Goal: Task Accomplishment & Management: Manage account settings

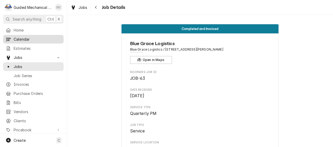
click at [30, 37] on span "Calendar" at bounding box center [37, 39] width 47 height 5
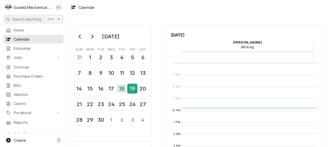
click at [131, 90] on div "19" at bounding box center [132, 88] width 9 height 9
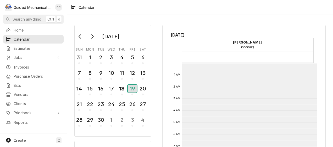
scroll to position [95, 0]
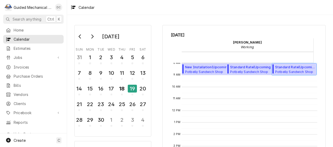
drag, startPoint x: 294, startPoint y: 71, endPoint x: 211, endPoint y: 96, distance: 87.1
click at [211, 96] on div "8:00 AM – 9:00 AM New Installation ( Upcoming ) Potbelly Sandwich Shop Potbelly…" at bounding box center [248, 111] width 135 height 286
drag, startPoint x: 291, startPoint y: 66, endPoint x: 189, endPoint y: 82, distance: 102.7
click at [180, 88] on div "12 AM 1 AM 2 AM 3 AM 4 AM 5 AM 6 AM 7 AM 8 AM 9 AM 10 AM 11 AM 12 PM 1 PM 2 PM …" at bounding box center [244, 142] width 146 height 159
drag, startPoint x: 244, startPoint y: 69, endPoint x: 205, endPoint y: 77, distance: 40.1
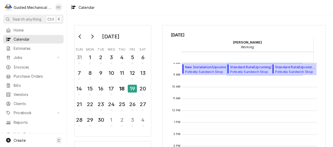
click at [205, 78] on div "8:00 AM – 9:00 AM New Installation ( Upcoming ) Potbelly Sandwich Shop Potbelly…" at bounding box center [248, 111] width 135 height 286
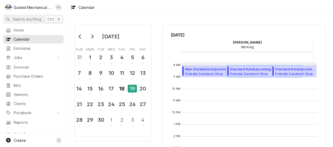
scroll to position [101, 0]
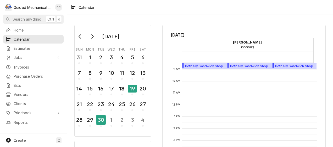
click at [101, 121] on div "30" at bounding box center [100, 120] width 9 height 9
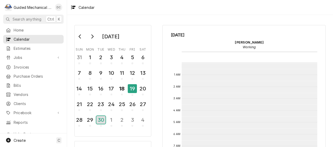
scroll to position [95, 0]
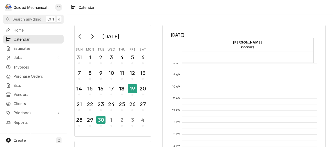
drag, startPoint x: 226, startPoint y: 81, endPoint x: 160, endPoint y: 56, distance: 70.6
click at [160, 56] on div "September 2025 Sun Mon Tue Wed Thu Fri Sat 31 1 2 3 4 5 6 7 8 9 10 11 12 13 14 …" at bounding box center [200, 126] width 266 height 212
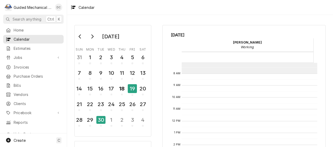
scroll to position [78, 0]
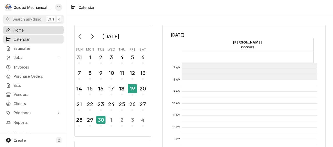
click at [38, 31] on span "Home" at bounding box center [37, 29] width 47 height 5
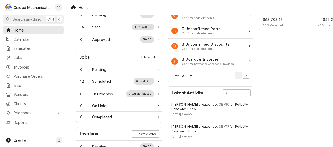
scroll to position [52, 0]
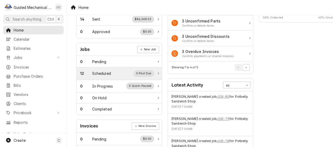
click at [98, 73] on div "Scheduled" at bounding box center [101, 73] width 19 height 5
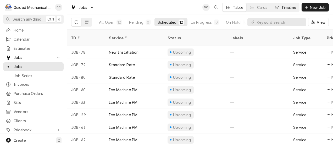
click at [284, 7] on div "Timeline" at bounding box center [288, 7] width 15 height 5
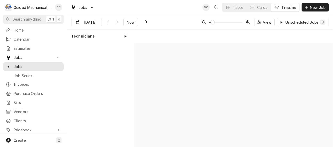
scroll to position [0, 3931]
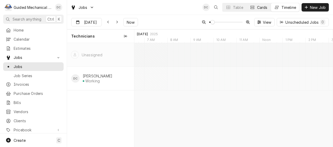
click at [257, 8] on div "Cards" at bounding box center [262, 7] width 10 height 5
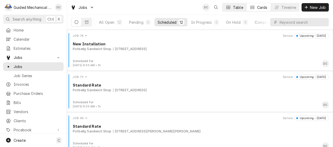
click at [239, 4] on button "Table" at bounding box center [234, 7] width 24 height 8
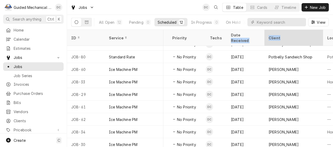
scroll to position [0, 154]
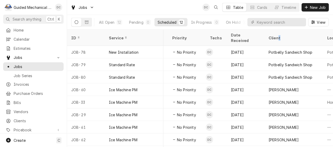
drag, startPoint x: 286, startPoint y: 33, endPoint x: 276, endPoint y: 33, distance: 10.0
click at [276, 35] on div "Client" at bounding box center [292, 37] width 49 height 5
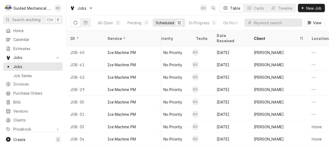
scroll to position [0, 154]
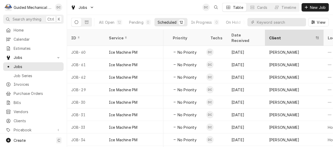
click at [281, 32] on div "Client" at bounding box center [294, 38] width 56 height 14
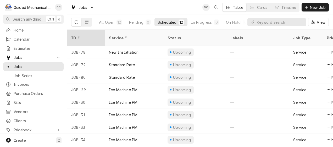
click at [90, 36] on div "ID" at bounding box center [85, 37] width 28 height 5
click at [97, 36] on icon "Dynamic Content Wrapper" at bounding box center [98, 37] width 4 height 3
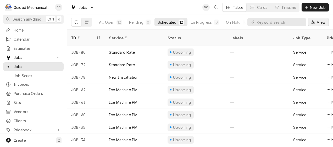
click at [316, 23] on span "View" at bounding box center [320, 22] width 11 height 5
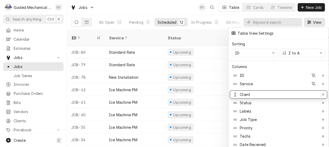
drag, startPoint x: 249, startPoint y: 140, endPoint x: 255, endPoint y: 89, distance: 51.1
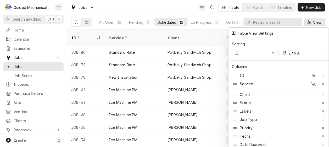
click at [285, 33] on div "Table View Settings" at bounding box center [278, 33] width 97 height 9
click at [317, 23] on div at bounding box center [164, 73] width 329 height 147
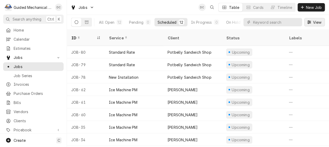
click at [320, 22] on span "View" at bounding box center [316, 22] width 11 height 5
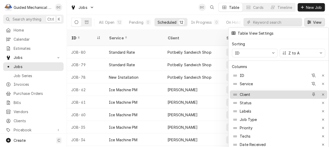
click at [235, 93] on icon at bounding box center [235, 95] width 4 height 4
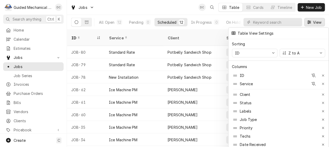
click at [317, 19] on div at bounding box center [164, 73] width 329 height 147
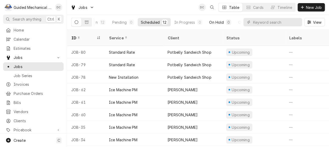
scroll to position [0, 0]
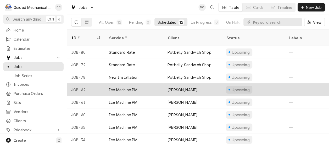
click at [238, 87] on div "Upcoming" at bounding box center [240, 89] width 19 height 5
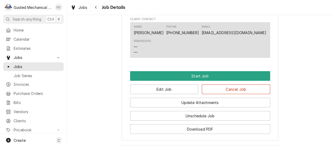
scroll to position [340, 0]
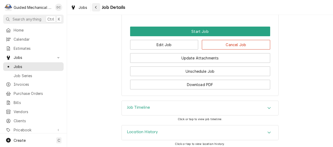
click at [96, 7] on icon "Navigate back" at bounding box center [96, 7] width 2 height 4
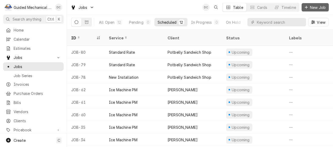
click at [322, 6] on span "New Job" at bounding box center [318, 7] width 18 height 5
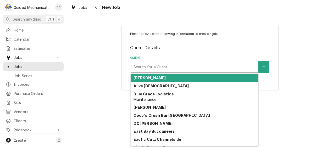
click at [196, 69] on div "Client" at bounding box center [194, 66] width 122 height 9
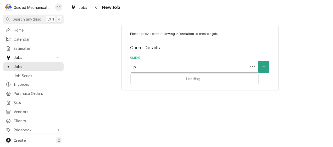
type input "po"
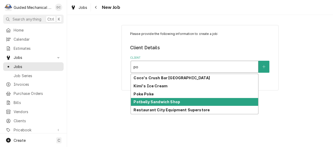
click at [217, 105] on div "Potbelly Sandwich Shop" at bounding box center [194, 102] width 127 height 8
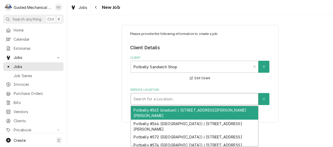
click at [195, 98] on div "Service Location" at bounding box center [194, 99] width 122 height 9
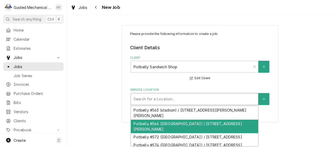
click at [196, 129] on div "Potbelly #564 (Falkenburg) / 2520 S Falkenburg Rd, Tampa, FL 33619" at bounding box center [194, 127] width 127 height 14
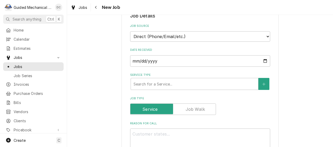
scroll to position [131, 0]
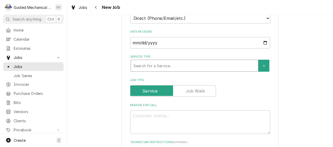
click at [192, 67] on div "Service Type" at bounding box center [194, 65] width 122 height 9
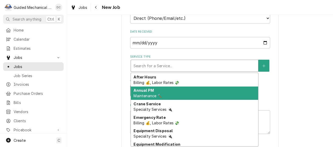
type textarea "x"
type input "p"
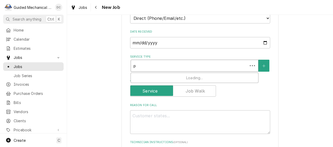
type textarea "x"
type input "po"
type textarea "x"
type input "pot"
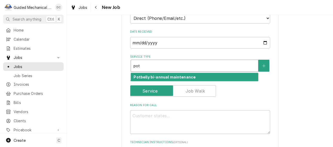
click at [214, 81] on div "Potbelly bi-annual maintenance" at bounding box center [194, 77] width 127 height 8
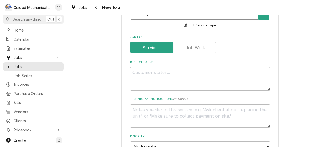
scroll to position [209, 0]
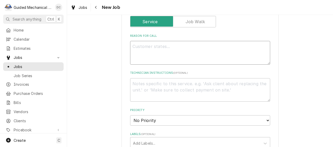
click at [211, 53] on textarea "Reason For Call" at bounding box center [200, 53] width 140 height 24
type textarea "x"
type textarea "b"
type textarea "x"
type textarea "bi"
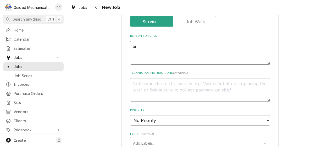
type textarea "x"
type textarea "bi-"
type textarea "x"
type textarea "bi-a"
type textarea "x"
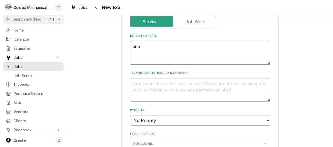
type textarea "bi-an"
type textarea "x"
type textarea "bi-anu"
type textarea "x"
type textarea "bi-anua"
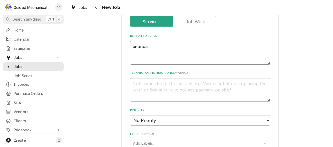
type textarea "x"
type textarea "bi-anual"
type textarea "x"
type textarea "bi-anual"
type textarea "x"
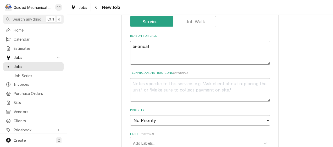
type textarea "bi-anual m"
type textarea "x"
type textarea "bi-anual ma"
type textarea "x"
type textarea "bi-anual mai"
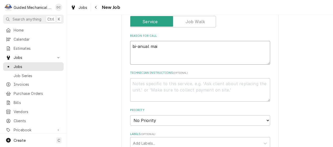
type textarea "x"
type textarea "bi-anual main"
type textarea "x"
type textarea "bi-anual main"
type textarea "x"
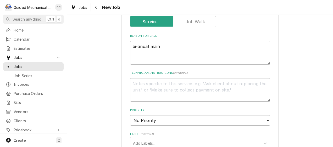
type textarea "bi-annual main"
click at [167, 46] on textarea "bi-annual main" at bounding box center [200, 53] width 140 height 24
type textarea "x"
type textarea "bi-annual maint"
type textarea "x"
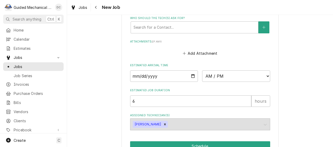
scroll to position [418, 0]
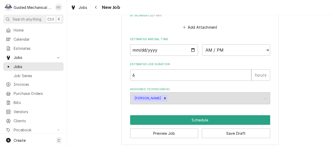
type textarea "bi-annual maint"
click at [191, 51] on input "Date" at bounding box center [164, 50] width 68 height 12
type input "2025-09-24"
type textarea "x"
click at [263, 50] on select "AM / PM 6:00 AM 6:15 AM 6:30 AM 6:45 AM 7:00 AM 7:15 AM 7:30 AM 7:45 AM 8:00 AM…" at bounding box center [236, 50] width 68 height 12
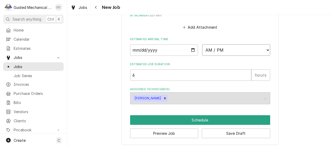
select select "07:00:00"
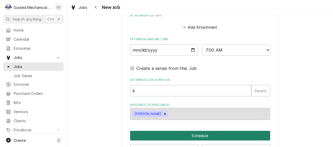
click at [199, 135] on button "Schedule" at bounding box center [200, 136] width 140 height 10
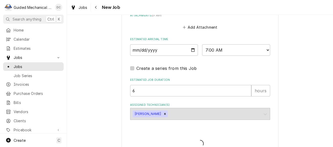
type textarea "x"
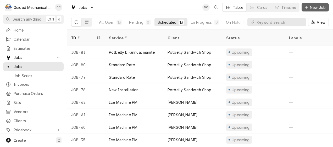
click at [315, 6] on span "New Job" at bounding box center [318, 7] width 18 height 5
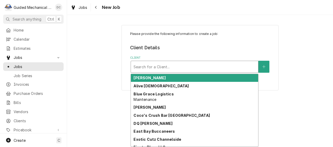
click at [219, 67] on div "Client" at bounding box center [194, 66] width 122 height 9
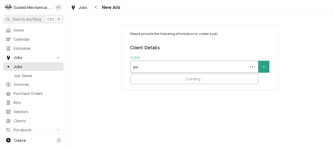
type input "pot"
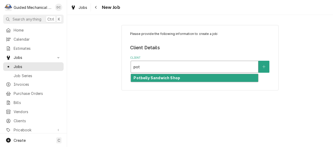
click at [189, 78] on div "Potbelly Sandwich Shop" at bounding box center [194, 78] width 127 height 8
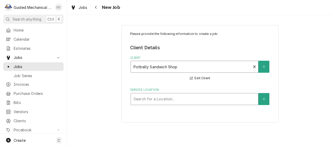
click at [202, 98] on div "Service Location" at bounding box center [194, 99] width 122 height 9
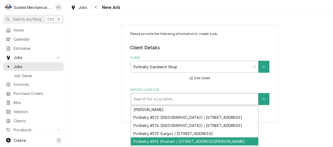
scroll to position [43, 0]
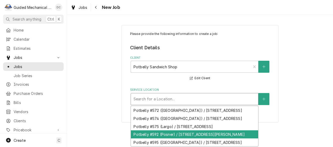
click at [193, 131] on div "Potbelly #592 (Posner) / 1315 Posner Blvd, Davenport, FL 33837" at bounding box center [194, 135] width 127 height 8
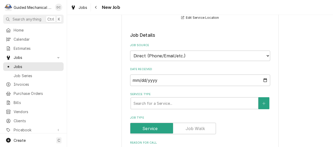
scroll to position [105, 0]
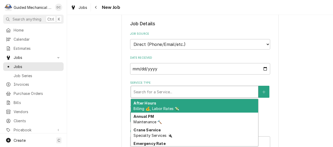
click at [195, 96] on div "Service Type" at bounding box center [194, 91] width 122 height 9
type textarea "x"
type input "p"
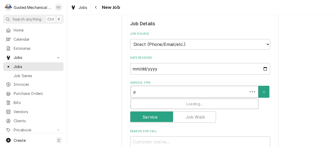
type textarea "x"
type input "po"
type textarea "x"
type input "pot"
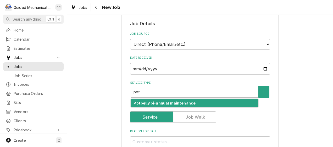
click at [195, 104] on div "Potbelly bi-annual maintenance" at bounding box center [194, 103] width 127 height 8
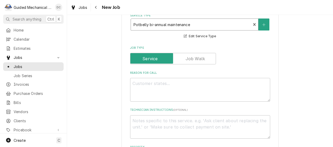
scroll to position [209, 0]
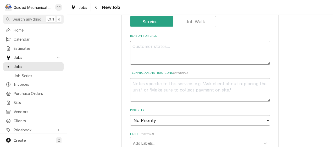
click at [215, 50] on textarea "Reason For Call" at bounding box center [200, 53] width 140 height 24
type textarea "x"
type textarea "b"
type textarea "x"
type textarea "bi"
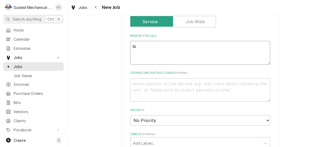
type textarea "x"
type textarea "bi-"
type textarea "x"
type textarea "bi-a"
type textarea "x"
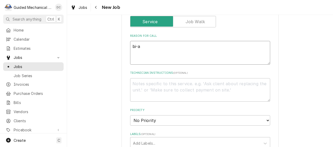
type textarea "bi-an"
type textarea "x"
type textarea "bi-anu"
type textarea "x"
type textarea "bi-anua"
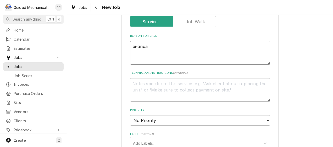
type textarea "x"
type textarea "bi-anual"
type textarea "x"
type textarea "bi-anua"
type textarea "x"
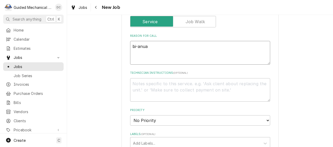
type textarea "bi-anu"
type textarea "x"
type textarea "bi-an"
type textarea "x"
type textarea "bi-[PERSON_NAME]"
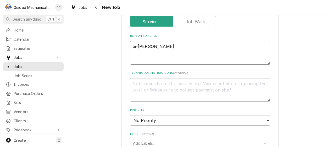
type textarea "x"
type textarea "bi-annu"
type textarea "x"
type textarea "bi-annua"
type textarea "x"
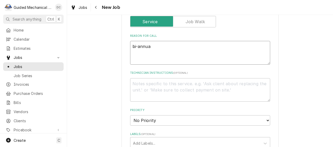
type textarea "bi-annual"
type textarea "x"
type textarea "bi-annual"
type textarea "x"
type textarea "bi-annual m"
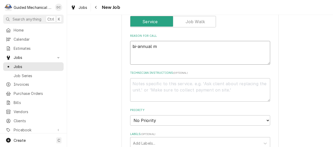
type textarea "x"
type textarea "bi-annual ma"
type textarea "x"
type textarea "bi-annual mai"
type textarea "x"
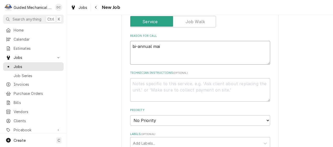
type textarea "bi-annual main"
type textarea "x"
type textarea "bi-annual maint"
type textarea "x"
type textarea "bi-annual maint"
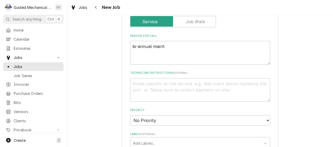
click at [309, 63] on div "Please provide the following information to create a job: Client Details Client…" at bounding box center [200, 85] width 266 height 548
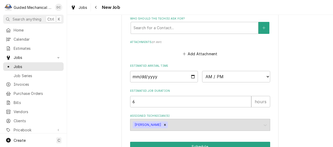
scroll to position [392, 0]
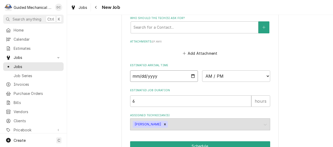
click at [190, 75] on input "Date" at bounding box center [164, 77] width 68 height 12
type input "2025-09-22"
type textarea "x"
click at [259, 74] on select "AM / PM 6:00 AM 6:15 AM 6:30 AM 6:45 AM 7:00 AM 7:15 AM 7:30 AM 7:45 AM 8:00 AM…" at bounding box center [236, 77] width 68 height 12
select select "07:00:00"
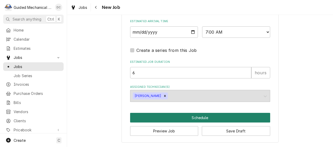
click at [193, 114] on button "Schedule" at bounding box center [200, 118] width 140 height 10
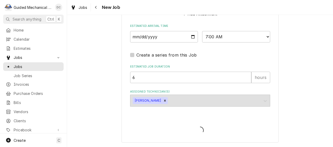
scroll to position [432, 0]
type textarea "x"
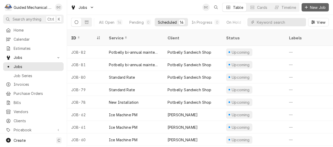
click at [309, 7] on span "New Job" at bounding box center [318, 7] width 18 height 5
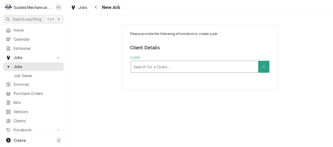
click at [177, 66] on div "Client" at bounding box center [194, 66] width 122 height 9
type input "pot"
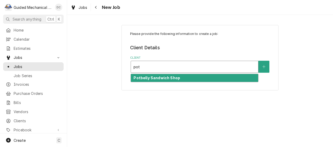
click at [189, 75] on div "Potbelly Sandwich Shop" at bounding box center [194, 78] width 127 height 8
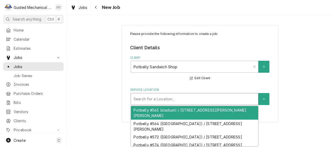
click at [195, 100] on div "Service Location" at bounding box center [194, 99] width 122 height 9
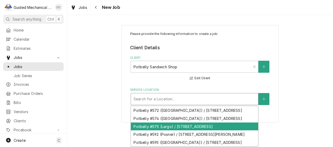
scroll to position [43, 0]
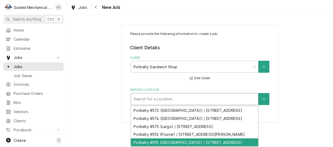
click at [220, 139] on div "Potbelly #595 (Plant City) / 234 W Alexander St, Plant City, FL 33563" at bounding box center [194, 143] width 127 height 8
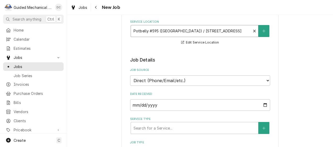
scroll to position [105, 0]
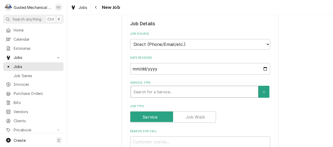
click at [193, 92] on div "Service Type" at bounding box center [194, 91] width 122 height 9
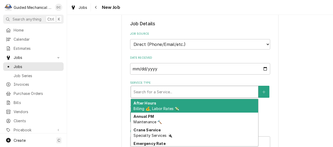
type textarea "x"
type input "p"
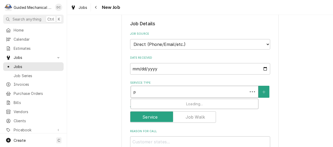
type textarea "x"
type input "po"
type textarea "x"
type input "pot"
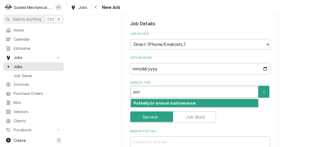
click at [191, 105] on div "Potbelly bi-annual maintenance" at bounding box center [194, 103] width 127 height 8
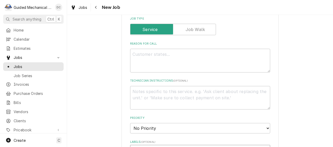
scroll to position [235, 0]
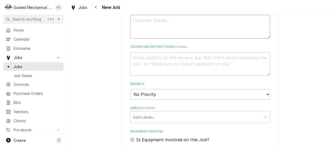
click at [192, 22] on textarea "Reason For Call" at bounding box center [200, 27] width 140 height 24
type textarea "x"
type textarea "b"
type textarea "x"
type textarea "bi"
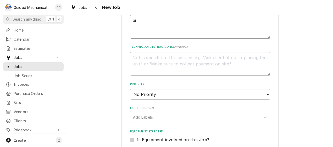
type textarea "x"
type textarea "bi-"
type textarea "x"
type textarea "bi-a"
type textarea "x"
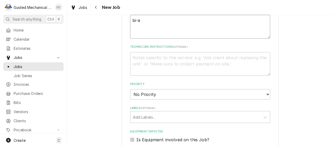
type textarea "bi-an"
type textarea "x"
type textarea "bi-ann"
type textarea "x"
type textarea "bi-annu"
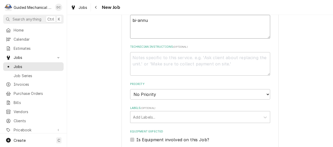
type textarea "x"
type textarea "bi-annua"
type textarea "x"
type textarea "bi-annual"
type textarea "x"
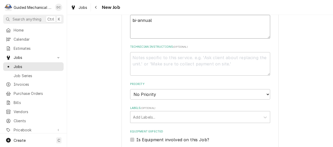
type textarea "bi-annual"
type textarea "x"
type textarea "bi-annual m"
type textarea "x"
type textarea "bi-annual ma"
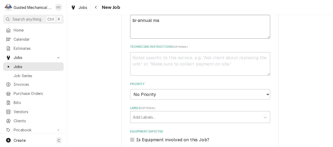
type textarea "x"
type textarea "bi-annual mai"
type textarea "x"
type textarea "bi-annual main"
type textarea "x"
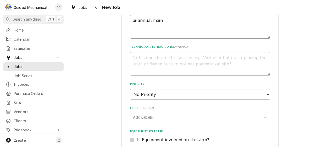
type textarea "bi-annual maint"
type textarea "x"
type textarea "bi-annual maint"
click at [297, 41] on div "Please provide the following information to create a job: Client Details Client…" at bounding box center [200, 59] width 266 height 548
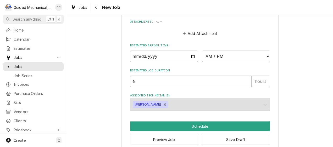
scroll to position [418, 0]
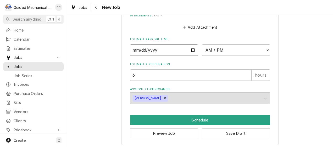
click at [191, 51] on input "Date" at bounding box center [164, 50] width 68 height 12
type input "2025-09-23"
type textarea "x"
click at [240, 50] on select "AM / PM 6:00 AM 6:15 AM 6:30 AM 6:45 AM 7:00 AM 7:15 AM 7:30 AM 7:45 AM 8:00 AM…" at bounding box center [236, 50] width 68 height 12
select select "07:00:00"
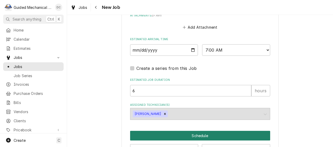
click at [177, 136] on button "Schedule" at bounding box center [200, 136] width 140 height 10
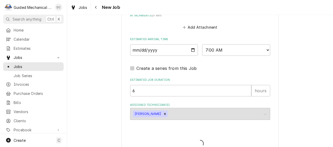
type textarea "x"
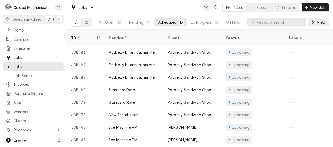
click at [322, 23] on span "View" at bounding box center [320, 22] width 11 height 5
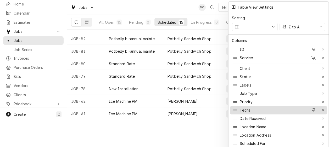
scroll to position [52, 0]
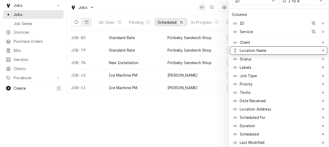
drag, startPoint x: 251, startPoint y: 97, endPoint x: 249, endPoint y: 46, distance: 50.5
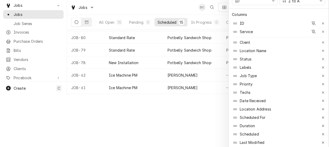
click at [209, 121] on div at bounding box center [164, 73] width 329 height 147
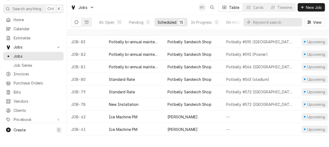
scroll to position [0, 0]
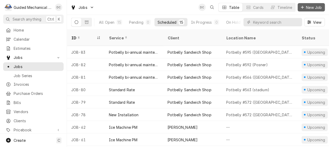
click at [310, 4] on button "New Job" at bounding box center [310, 7] width 27 height 8
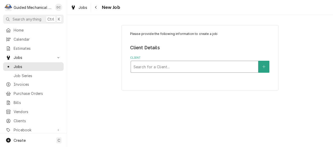
click at [146, 65] on div "Client" at bounding box center [194, 66] width 122 height 9
type input "pot"
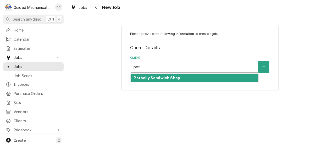
click at [154, 76] on strong "Potbelly Sandwich Shop" at bounding box center [156, 78] width 47 height 4
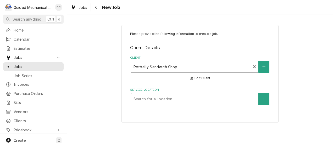
click at [242, 99] on div "Service Location" at bounding box center [194, 99] width 122 height 9
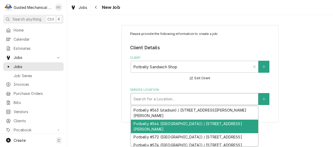
click at [91, 8] on div "Jobs New Job" at bounding box center [95, 7] width 52 height 9
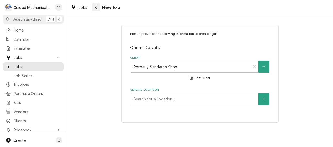
click at [93, 8] on button "Navigate back" at bounding box center [96, 7] width 8 height 8
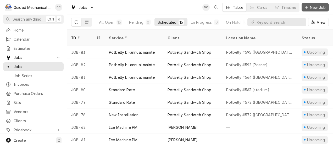
click at [309, 7] on span "New Job" at bounding box center [318, 7] width 18 height 5
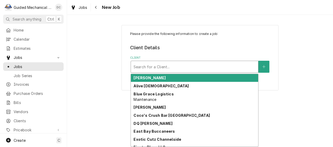
click at [152, 63] on div "Client" at bounding box center [194, 66] width 122 height 9
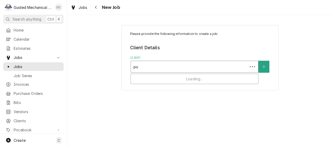
type input "pot"
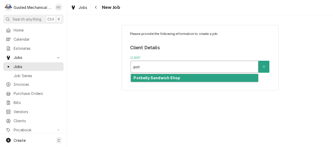
click at [164, 80] on strong "Potbelly Sandwich Shop" at bounding box center [156, 78] width 47 height 4
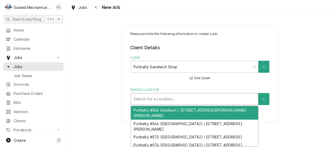
click at [187, 101] on div "Service Location" at bounding box center [194, 99] width 122 height 9
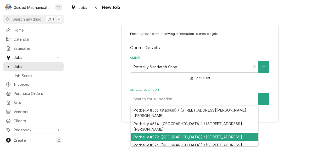
scroll to position [26, 0]
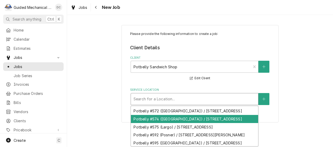
click at [216, 123] on div "Potbelly #574 ([GEOGRAPHIC_DATA]) / [STREET_ADDRESS]" at bounding box center [194, 119] width 127 height 8
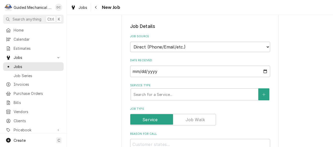
scroll to position [105, 0]
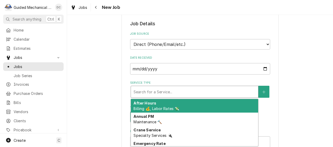
click at [180, 90] on div "Service Type" at bounding box center [194, 91] width 122 height 9
type textarea "x"
type input "p"
type textarea "x"
type input "po"
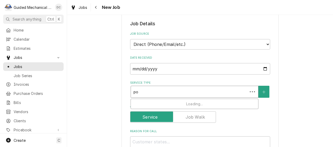
type textarea "x"
type input "pot"
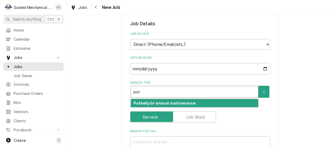
click at [177, 104] on strong "Potbelly bi-annual maintenance" at bounding box center [164, 103] width 62 height 4
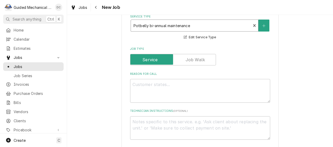
scroll to position [183, 0]
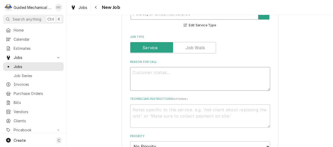
click at [164, 73] on textarea "Reason For Call" at bounding box center [200, 79] width 140 height 24
type textarea "x"
type textarea "b"
type textarea "x"
type textarea "bi"
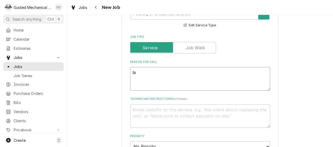
type textarea "x"
type textarea "bi-"
type textarea "x"
type textarea "bi-a"
type textarea "x"
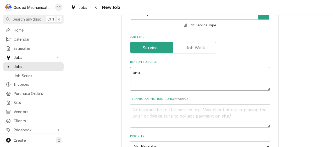
type textarea "bi-an"
type textarea "x"
type textarea "bi-ann"
type textarea "x"
type textarea "bi-annu"
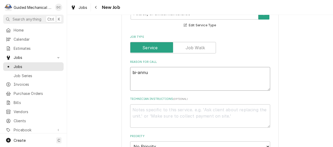
type textarea "x"
type textarea "bi-annua"
type textarea "x"
type textarea "bi-annual"
type textarea "x"
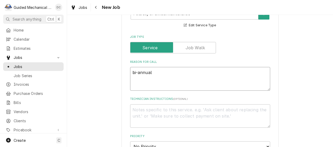
type textarea "bi-annual m"
type textarea "x"
type textarea "bi-annual m"
type textarea "x"
type textarea "bi-annual m a"
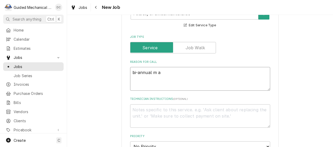
type textarea "x"
type textarea "bi-annual m ai"
type textarea "x"
type textarea "bi-annual m ain"
type textarea "x"
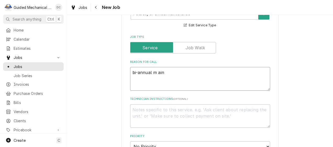
type textarea "bi-annual m aint"
type textarea "x"
type textarea "bi-annual maint"
type textarea "x"
type textarea "bi-annual maint"
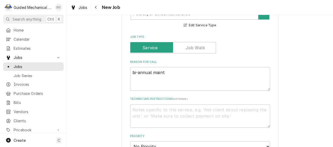
click at [281, 60] on div "Please provide the following information to create a job: Client Details Client…" at bounding box center [200, 111] width 266 height 548
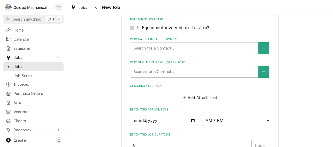
scroll to position [392, 0]
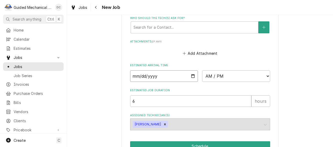
click at [191, 77] on input "Date" at bounding box center [164, 77] width 68 height 12
type input "2025-09-29"
type textarea "x"
click at [240, 77] on select "AM / PM 6:00 AM 6:15 AM 6:30 AM 6:45 AM 7:00 AM 7:15 AM 7:30 AM 7:45 AM 8:00 AM…" at bounding box center [236, 77] width 68 height 12
select select "07:00:00"
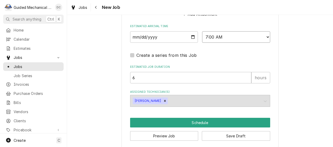
scroll to position [437, 0]
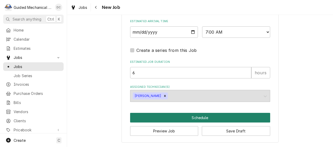
click at [213, 117] on button "Schedule" at bounding box center [200, 118] width 140 height 10
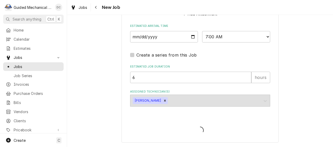
type textarea "x"
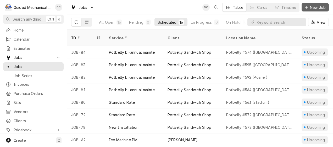
click at [316, 8] on span "New Job" at bounding box center [318, 7] width 18 height 5
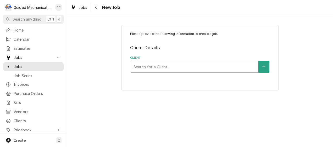
click at [185, 65] on div "Client" at bounding box center [194, 66] width 122 height 9
type input "kaf"
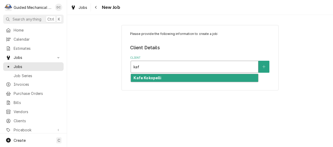
click at [177, 80] on div "Kafe Kokopelli" at bounding box center [194, 78] width 127 height 8
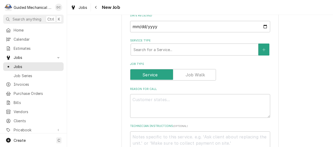
scroll to position [157, 0]
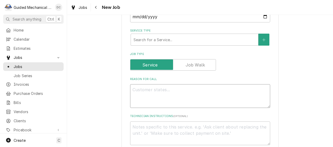
click at [196, 92] on textarea "Reason For Call" at bounding box center [200, 96] width 140 height 24
type textarea "x"
type textarea "o"
type textarea "x"
type textarea "ov"
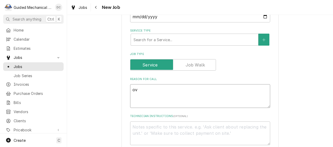
type textarea "x"
type textarea "ove"
type textarea "x"
type textarea "oven"
type textarea "x"
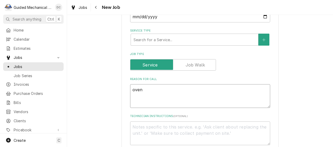
type textarea "oven"
type textarea "x"
type textarea "oven p"
type textarea "x"
type textarea "oven pi"
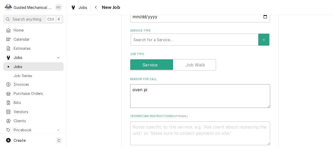
type textarea "x"
type textarea "oven pil"
type textarea "x"
type textarea "oven pilo"
type textarea "x"
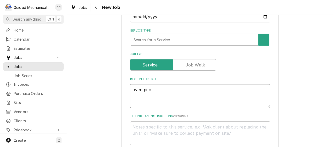
type textarea "oven pilot"
type textarea "x"
type textarea "oven pilot"
type textarea "x"
type textarea "oven pilot l"
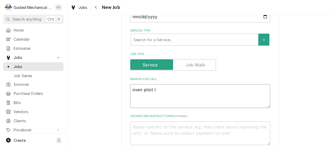
type textarea "x"
type textarea "oven pilot li"
type textarea "x"
type textarea "oven pilot lig"
type textarea "x"
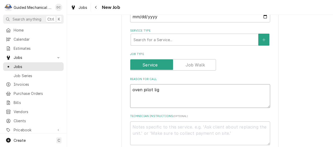
type textarea "oven pilot ligh"
type textarea "x"
type textarea "oven pilot light"
type textarea "x"
type textarea "oven pilot light"
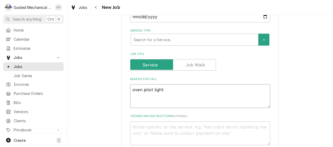
type textarea "x"
type textarea "oven pilot light n"
type textarea "x"
type textarea "oven pilot light no"
type textarea "x"
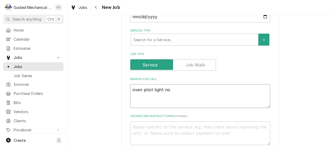
type textarea "oven pilot light not"
type textarea "x"
type textarea "oven pilot light not"
type textarea "x"
type textarea "oven pilot light not s"
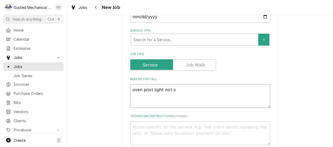
type textarea "x"
type textarea "oven pilot light not st"
type textarea "x"
type textarea "oven pilot light not sta"
type textarea "x"
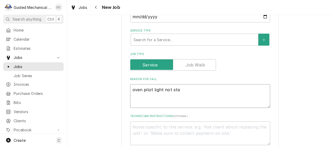
type textarea "oven pilot light not stay"
type textarea "x"
type textarea "oven pilot light not stayi"
type textarea "x"
type textarea "oven pilot light not stayin"
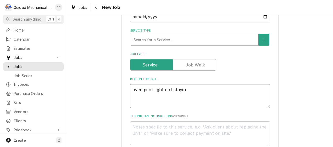
type textarea "x"
type textarea "oven pilot light not staying"
type textarea "x"
type textarea "oven pilot light not staying"
type textarea "x"
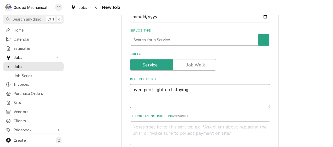
type textarea "oven pilot light not staying o"
type textarea "x"
type textarea "oven pilot light not staying on"
type textarea "x"
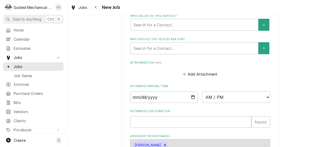
scroll to position [366, 0]
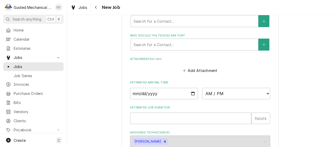
type textarea "oven pilot light not staying on"
click at [189, 95] on input "Date" at bounding box center [164, 94] width 68 height 12
type input "[DATE]"
type textarea "x"
click at [225, 93] on select "AM / PM 6:00 AM 6:15 AM 6:30 AM 6:45 AM 7:00 AM 7:15 AM 7:30 AM 7:45 AM 8:00 AM…" at bounding box center [236, 94] width 68 height 12
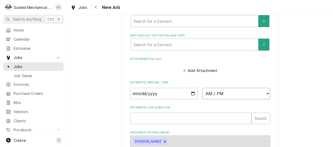
select select "09:00:00"
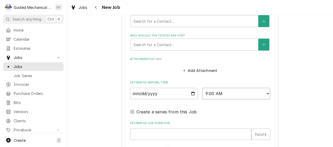
scroll to position [392, 0]
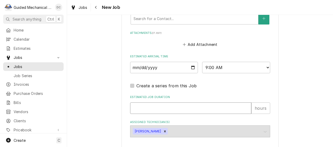
click at [209, 111] on input "Estimated Job Duration" at bounding box center [190, 109] width 121 height 12
type textarea "x"
type input "1"
type textarea "x"
type input "1"
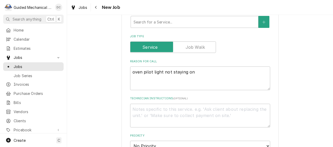
scroll to position [157, 0]
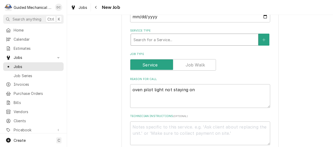
click at [174, 40] on div "Service Type" at bounding box center [194, 39] width 122 height 9
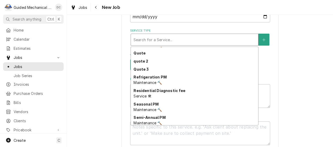
scroll to position [248, 0]
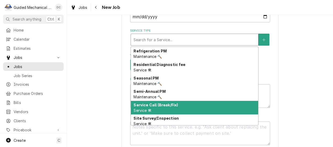
click at [179, 106] on div "Service Call (Break/Fix) Service 🛠" at bounding box center [194, 108] width 127 height 14
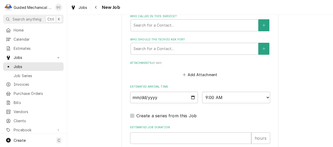
scroll to position [392, 0]
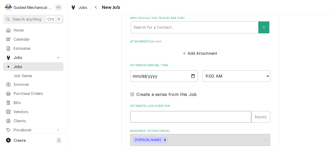
click at [162, 119] on input "Estimated Job Duration" at bounding box center [190, 117] width 121 height 12
type textarea "x"
type input "1"
type textarea "x"
type input "1"
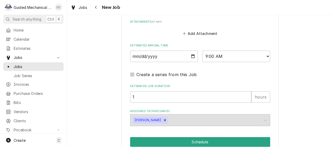
scroll to position [437, 0]
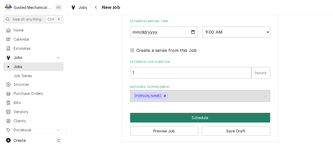
click at [245, 116] on button "Schedule" at bounding box center [200, 118] width 140 height 10
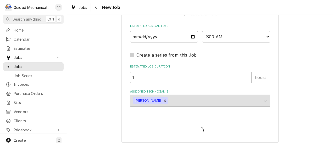
scroll to position [432, 0]
type textarea "x"
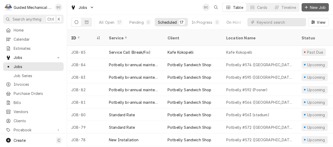
click at [319, 8] on span "New Job" at bounding box center [318, 7] width 18 height 5
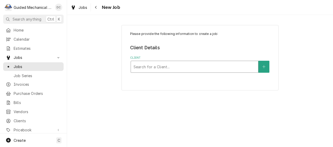
click at [181, 66] on div "Client" at bounding box center [194, 66] width 122 height 9
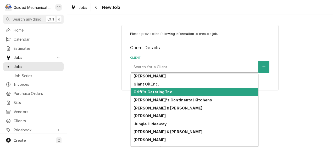
scroll to position [91, 0]
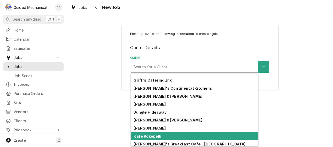
click at [170, 137] on div "Kafe Kokopelli" at bounding box center [194, 137] width 127 height 8
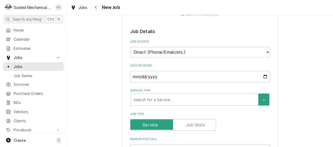
scroll to position [105, 0]
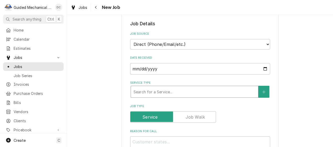
click at [201, 93] on div "Service Type" at bounding box center [194, 91] width 122 height 9
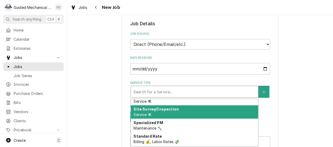
scroll to position [283, 0]
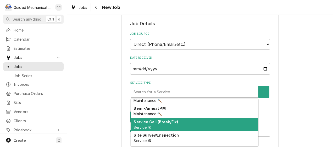
click at [188, 123] on div "Service Call (Break/Fix) Service 🛠" at bounding box center [194, 125] width 127 height 14
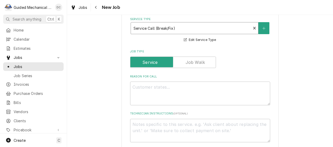
scroll to position [183, 0]
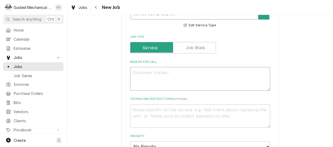
click at [183, 81] on textarea "Reason For Call" at bounding box center [200, 79] width 140 height 24
type textarea "x"
type textarea "c"
type textarea "x"
type textarea "co"
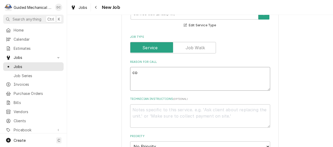
type textarea "x"
type textarea "coo"
type textarea "x"
type textarea "cool"
type textarea "x"
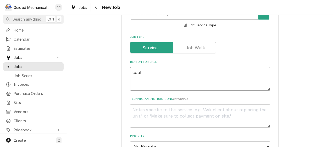
type textarea "coole"
type textarea "x"
type textarea "cooler"
type textarea "x"
type textarea "cooler"
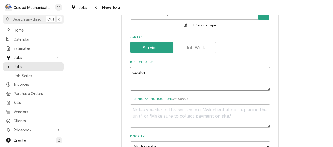
type textarea "x"
type textarea "cooler n"
type textarea "x"
type textarea "cooler no"
type textarea "x"
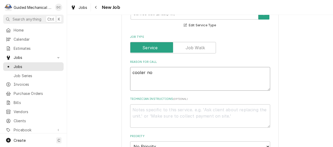
type textarea "cooler not"
type textarea "x"
type textarea "cooler not"
type textarea "x"
type textarea "cooler not w"
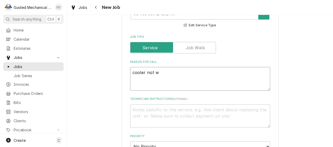
type textarea "x"
type textarea "cooler not wo"
type textarea "x"
type textarea "cooler not wor"
type textarea "x"
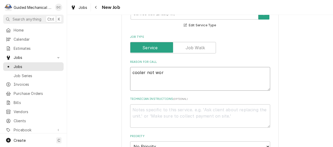
type textarea "cooler not work"
type textarea "x"
type textarea "cooler not worki"
type textarea "x"
type textarea "cooler not workin"
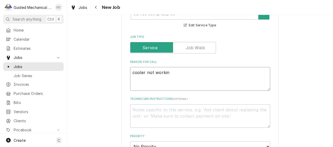
type textarea "x"
type textarea "cooler not working"
type textarea "x"
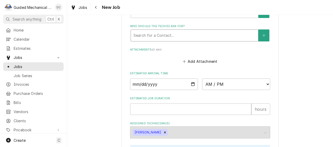
scroll to position [392, 0]
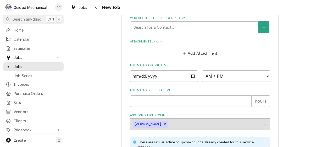
type textarea "cooler not working"
click at [191, 78] on input "Date" at bounding box center [164, 77] width 68 height 12
type textarea "x"
type input "2025-09-18"
type textarea "x"
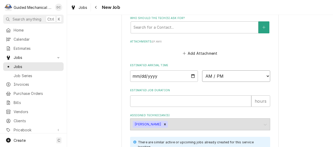
click at [266, 77] on select "AM / PM 6:00 AM 6:15 AM 6:30 AM 6:45 AM 7:00 AM 7:15 AM 7:30 AM 7:45 AM 8:00 AM…" at bounding box center [236, 77] width 68 height 12
select select "09:30:00"
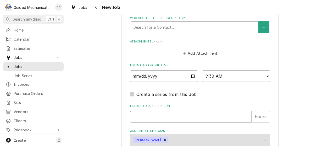
click at [177, 119] on input "Estimated Job Duration" at bounding box center [190, 117] width 121 height 12
type textarea "x"
type input "1"
type textarea "x"
type input "1"
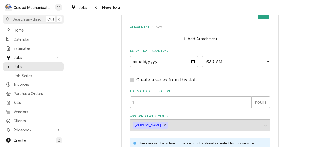
scroll to position [485, 0]
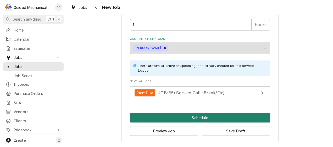
click at [194, 115] on button "Schedule" at bounding box center [200, 118] width 140 height 10
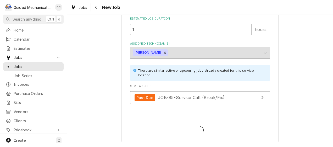
scroll to position [480, 0]
type textarea "x"
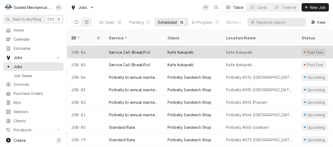
click at [163, 46] on div "Kafe Kokopelli" at bounding box center [192, 52] width 59 height 13
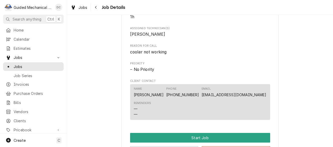
scroll to position [235, 0]
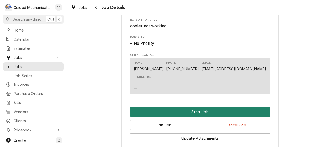
click at [203, 117] on button "Start Job" at bounding box center [200, 112] width 140 height 10
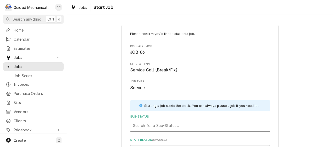
click at [190, 127] on div "Sub-Status" at bounding box center [200, 125] width 134 height 9
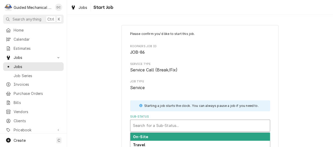
click at [187, 137] on div "On-Site" at bounding box center [199, 137] width 139 height 8
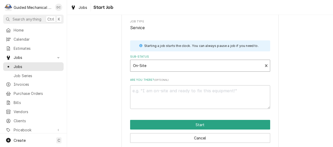
scroll to position [67, 0]
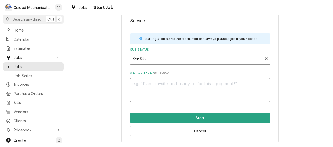
click at [179, 86] on textarea "Are you there? ( optional )" at bounding box center [200, 90] width 140 height 24
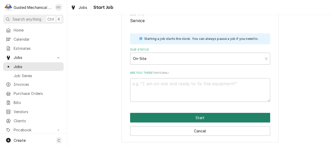
click at [194, 117] on button "Start" at bounding box center [200, 118] width 140 height 10
type textarea "x"
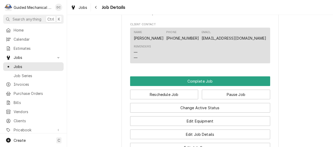
scroll to position [314, 0]
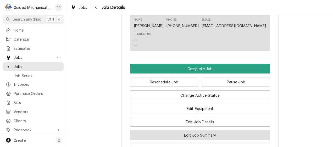
click button "Edit Job Summary"
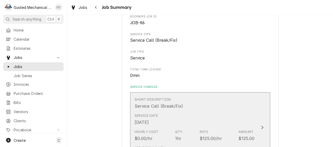
scroll to position [105, 0]
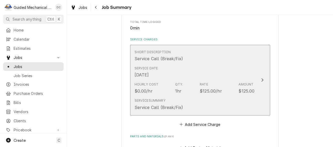
click at [259, 78] on div "Update Line Item" at bounding box center [262, 80] width 7 height 6
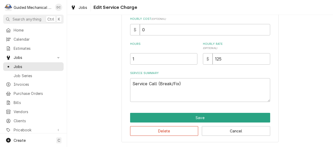
scroll to position [128, 0]
click at [174, 129] on button "Delete" at bounding box center [164, 132] width 68 height 10
type textarea "x"
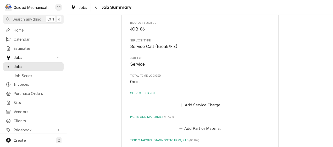
scroll to position [52, 0]
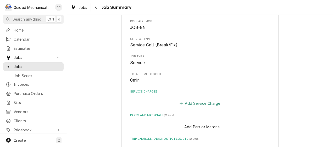
click at [197, 105] on button "Add Service Charge" at bounding box center [200, 103] width 42 height 7
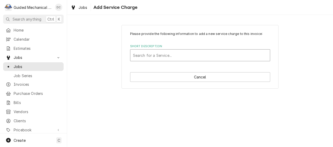
click at [186, 55] on div "Short Description" at bounding box center [200, 55] width 134 height 9
type input "labor"
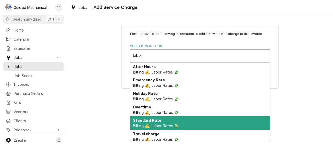
click at [184, 122] on div "Standard Rate Billing 💰, Labor Rates 💸" at bounding box center [199, 124] width 139 height 14
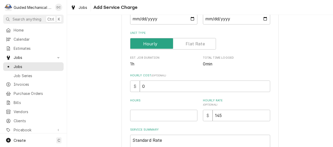
scroll to position [78, 0]
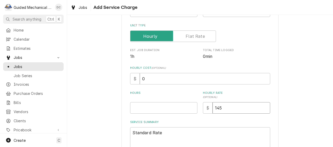
drag, startPoint x: 227, startPoint y: 108, endPoint x: 191, endPoint y: 104, distance: 36.8
click at [191, 104] on div "Hours Hourly Rate ( optional ) $ 145" at bounding box center [200, 102] width 140 height 23
type textarea "x"
type input "1"
type textarea "x"
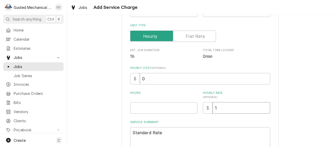
type input "12"
type textarea "x"
type input "125"
click at [180, 109] on input "Hours" at bounding box center [163, 109] width 67 height 12
type textarea "x"
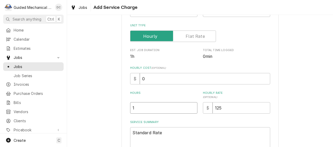
type input "1"
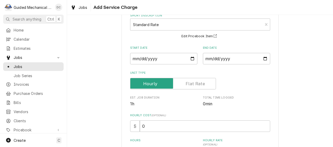
scroll to position [26, 0]
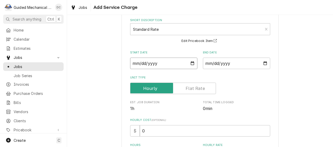
click at [195, 65] on input "Start Date" at bounding box center [163, 64] width 67 height 12
click at [191, 65] on input "Start Date" at bounding box center [163, 64] width 67 height 12
type input "2025-09-18"
type textarea "x"
click at [263, 64] on input "End Date" at bounding box center [236, 64] width 67 height 12
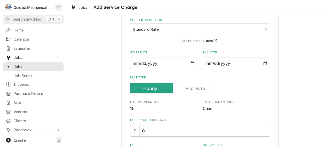
type input "2025-09-18"
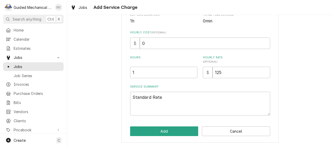
scroll to position [114, 0]
drag, startPoint x: 163, startPoint y: 99, endPoint x: 93, endPoint y: 101, distance: 70.1
click at [94, 103] on div "Please provide the following information to add a new service charge to this in…" at bounding box center [200, 26] width 266 height 241
type textarea "x"
type textarea "D"
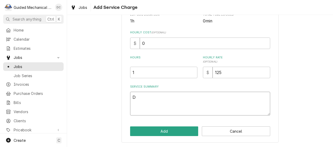
type textarea "x"
type textarea "Di"
type textarea "x"
type textarea "Dia"
type textarea "x"
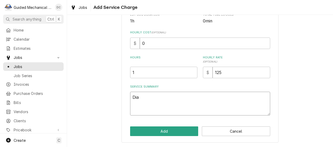
type textarea "Diag"
type textarea "x"
type textarea "Diagn"
type textarea "x"
type textarea "Diagno"
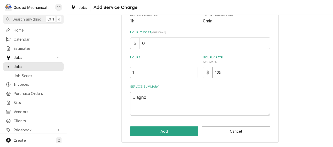
type textarea "x"
type textarea "Diagnos"
type textarea "x"
type textarea "Diagnost"
type textarea "x"
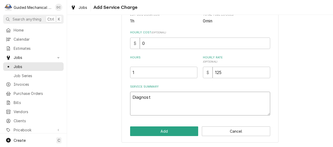
type textarea "Diagnosti"
type textarea "x"
type textarea "Diagnosti\"
type textarea "x"
type textarea "Diagnosti\\"
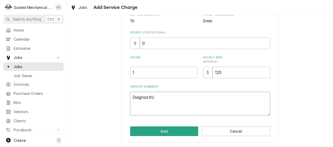
type textarea "x"
type textarea "Diagnosti\"
type textarea "x"
type textarea "Diagnosti"
type textarea "x"
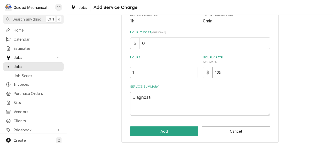
type textarea "Diagnost"
type textarea "x"
type textarea "Diagnos"
type textarea "x"
type textarea "Diagno"
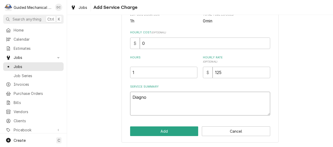
type textarea "x"
type textarea "Diagn"
type textarea "x"
type textarea "Diag"
type textarea "x"
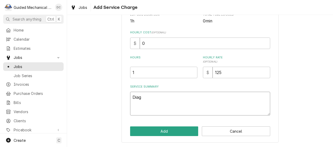
type textarea "Dia"
type textarea "x"
type textarea "Di"
type textarea "x"
type textarea "D"
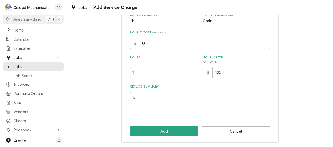
type textarea "x"
type textarea "A"
type textarea "x"
type textarea "Av"
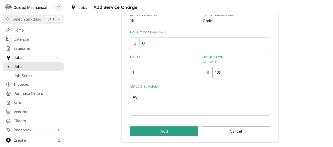
type textarea "x"
type textarea "Ava"
type textarea "x"
type textarea "Avan"
type textarea "x"
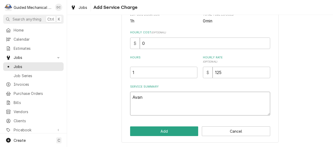
type textarea "Avant"
type textarea "x"
type textarea "Avantc"
type textarea "x"
type textarea "Avantco"
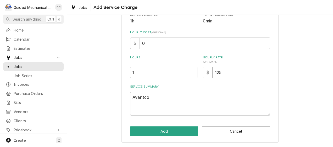
type textarea "x"
type textarea "Avantco"
type textarea "x"
type textarea "Avantco M"
type textarea "x"
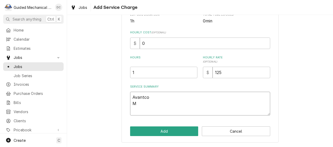
type textarea "Avantco M#"
type textarea "x"
type textarea "Avantco M#1"
type textarea "x"
type textarea "Avantco M#17"
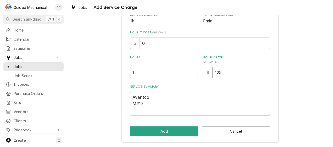
type textarea "x"
type textarea "Avantco M#178"
type textarea "x"
type textarea "Avantco M#178C"
type textarea "x"
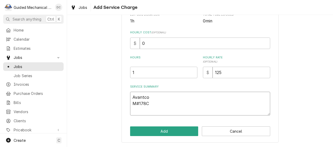
type textarea "Avantco M#178CB"
type textarea "x"
type textarea "Avantco M#178CBE"
type textarea "x"
type textarea "Avantco M#178CBE4"
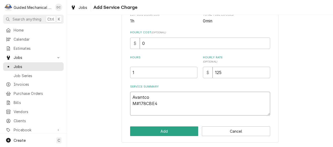
type textarea "x"
type textarea "Avantco M#178CBE48"
type textarea "x"
type textarea "Avantco M#178CBE48H"
type textarea "x"
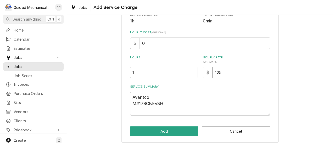
type textarea "Avantco M#178CBE48HC"
type textarea "x"
type textarea "Avantco M#178CBE48HC"
type textarea "x"
type textarea "Avantco M#178CBE48HC S"
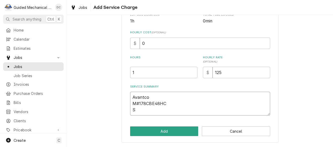
type textarea "x"
type textarea "Avantco M#178CBE48HC S#"
type textarea "x"
type textarea "Avantco M#178CBE48HC S#1"
type textarea "x"
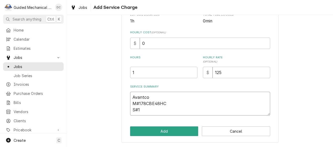
type textarea "Avantco M#178CBE48HC S#11"
type textarea "x"
type textarea "Avantco M#178CBE48HC S#113"
type textarea "x"
type textarea "Avantco M#178CBE48HC S#1135"
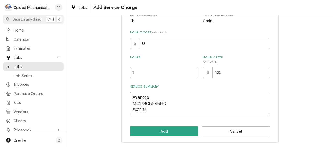
type textarea "x"
type textarea "Avantco M#178CBE48HC S#11358"
type textarea "x"
type textarea "Avantco M#178CBE48HC S#113580"
type textarea "x"
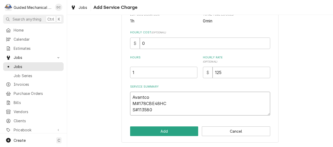
type textarea "Avantco M#178CBE48HC S#1135804"
type textarea "x"
type textarea "Avantco M#178CBE48HC S#11358049"
type textarea "x"
type textarea "Avantco M#178CBE48HC S#113580492"
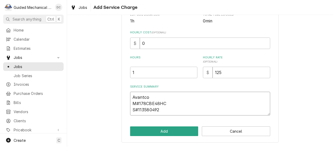
type textarea "x"
type textarea "Avantco M#178CBE48HC S#113580492"
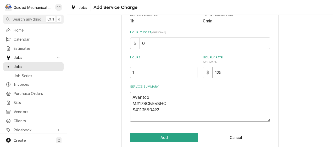
type textarea "x"
type textarea "Avantco M#178CBE48HC S#113580492"
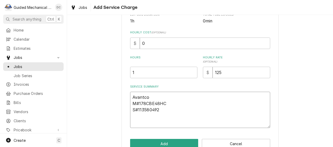
type textarea "x"
type textarea "Avantco M#178CBE48HC S#113580492 C"
type textarea "x"
type textarea "Avantco M#178CBE48HC S#113580492 Ch"
type textarea "x"
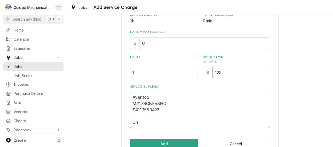
type textarea "Avantco M#178CBE48HC S#113580492 Che"
type textarea "x"
type textarea "Avantco M#178CBE48HC S#113580492 Chec"
type textarea "x"
type textarea "Avantco M#178CBE48HC S#113580492 Check"
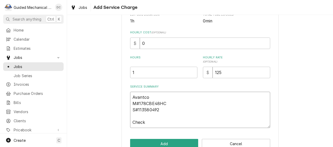
type textarea "x"
type textarea "Avantco M#178CBE48HC S#113580492 Checke"
type textarea "x"
type textarea "Avantco M#178CBE48HC S#113580492 Checked"
type textarea "x"
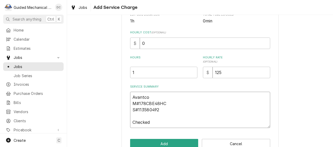
type textarea "Avantco M#178CBE48HC S#113580492 Checked"
type textarea "x"
type textarea "Avantco M#178CBE48HC S#113580492 Checked s"
type textarea "x"
type textarea "Avantco M#178CBE48HC S#113580492 Checked sy"
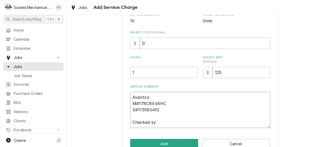
type textarea "x"
type textarea "Avantco M#178CBE48HC S#113580492 Checked sys"
type textarea "x"
type textarea "Avantco M#178CBE48HC S#113580492 Checked syst"
type textarea "x"
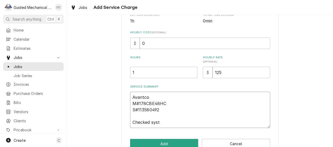
type textarea "Avantco M#178CBE48HC S#113580492 Checked syste"
type textarea "x"
type textarea "Avantco M#178CBE48HC S#113580492 Checked system"
type textarea "x"
type textarea "Avantco M#178CBE48HC S#113580492 Checked system"
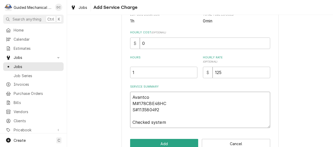
type textarea "x"
type textarea "Avantco M#178CBE48HC S#113580492 Checked system a"
type textarea "x"
type textarea "Avantco M#178CBE48HC S#113580492 Checked system an"
type textarea "x"
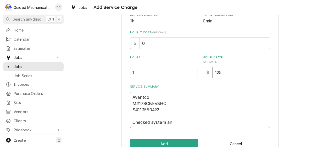
type textarea "Avantco M#178CBE48HC S#113580492 Checked system and"
type textarea "x"
type textarea "Avantco M#178CBE48HC S#113580492 Checked system and"
type textarea "x"
type textarea "Avantco M#178CBE48HC S#113580492 Checked system and f"
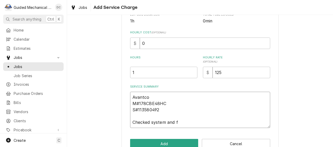
type textarea "x"
type textarea "Avantco M#178CBE48HC S#113580492 Checked system and fo"
type textarea "x"
type textarea "Avantco M#178CBE48HC S#113580492 Checked system and fou"
type textarea "x"
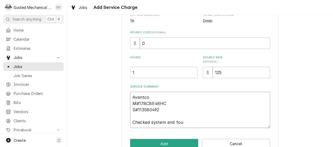
type textarea "Avantco M#178CBE48HC S#113580492 Checked system and foun"
type textarea "x"
type textarea "Avantco M#178CBE48HC S#113580492 Checked system and found"
type textarea "x"
type textarea "Avantco M#178CBE48HC S#113580492 Checked system and found"
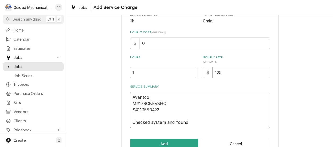
type textarea "x"
type textarea "Avantco M#178CBE48HC S#113580492 Checked system and found f"
type textarea "x"
type textarea "Avantco M#178CBE48HC S#113580492 Checked system and found fa"
type textarea "x"
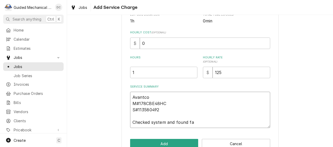
type textarea "Avantco M#178CBE48HC S#113580492 Checked system and found fai"
type textarea "x"
type textarea "Avantco M#178CBE48HC S#113580492 Checked system and found fail"
type textarea "x"
type textarea "Avantco M#178CBE48HC S#113580492 Checked system and found faile"
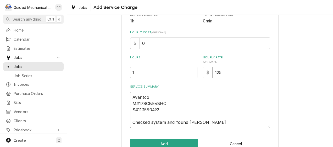
type textarea "x"
type textarea "Avantco M#178CBE48HC S#113580492 Checked system and found failed"
type textarea "x"
type textarea "Avantco M#178CBE48HC S#113580492 Checked system and found failed"
type textarea "x"
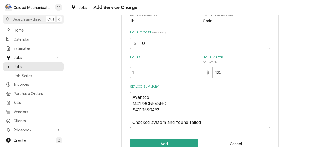
type textarea "Avantco M#178CBE48HC S#113580492 Checked system and found failed d"
type textarea "x"
type textarea "Avantco M#178CBE48HC S#113580492 Checked system and found failed di"
type textarea "x"
type textarea "Avantco M#178CBE48HC S#113580492 Checked system and found failed dig"
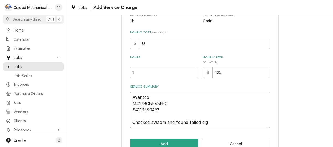
type textarea "x"
type textarea "Avantco M#178CBE48HC S#113580492 Checked system and found failed digi"
type textarea "x"
type textarea "Avantco M#178CBE48HC S#113580492 Checked system and found failed digit"
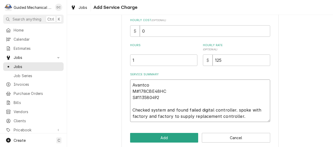
scroll to position [133, 0]
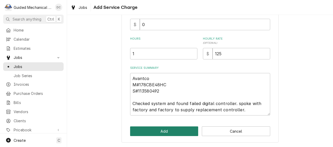
click at [165, 132] on button "Add" at bounding box center [164, 132] width 68 height 10
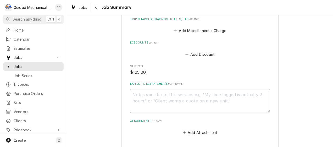
scroll to position [323, 0]
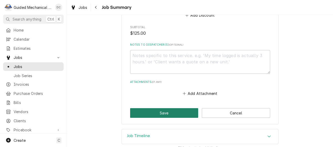
click at [189, 109] on button "Save" at bounding box center [164, 114] width 68 height 10
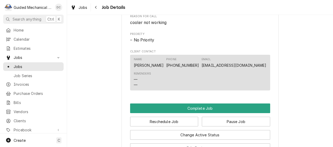
scroll to position [366, 0]
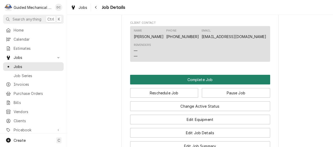
click at [217, 85] on button "Complete Job" at bounding box center [200, 80] width 140 height 10
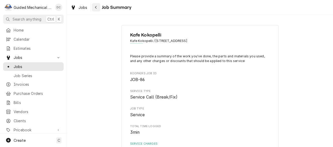
click at [95, 7] on icon "Navigate back" at bounding box center [96, 7] width 2 height 4
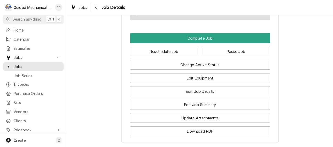
scroll to position [418, 0]
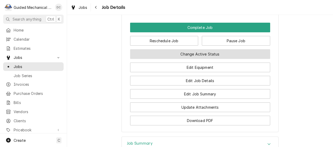
click at [194, 58] on button "Change Active Status" at bounding box center [200, 54] width 140 height 10
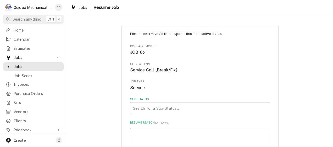
click at [180, 108] on div "Sub-Status" at bounding box center [200, 108] width 134 height 9
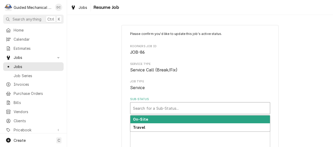
click at [178, 107] on div "Sub-Status" at bounding box center [200, 108] width 134 height 9
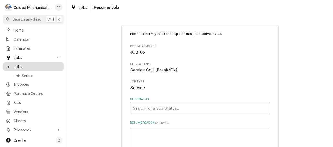
click at [38, 67] on span "Jobs" at bounding box center [37, 66] width 47 height 5
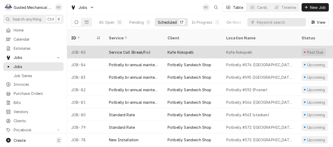
click at [200, 46] on div "Kafe Kokopelli" at bounding box center [192, 52] width 59 height 13
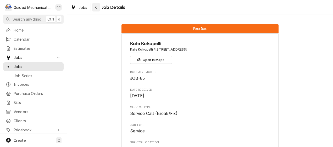
drag, startPoint x: 96, startPoint y: 6, endPoint x: 105, endPoint y: 7, distance: 8.6
click at [96, 7] on icon "Navigate back" at bounding box center [96, 7] width 2 height 4
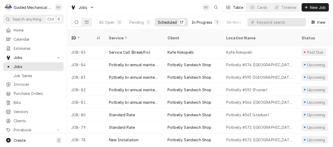
click at [205, 19] on button "In Progress 1" at bounding box center [205, 22] width 35 height 8
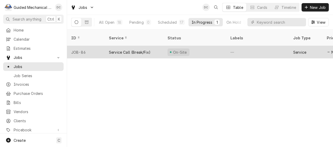
click at [145, 50] on div "Service Call (Break/Fix)" at bounding box center [130, 52] width 42 height 5
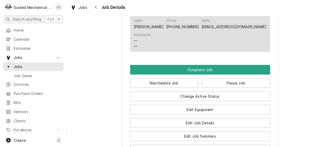
scroll to position [392, 0]
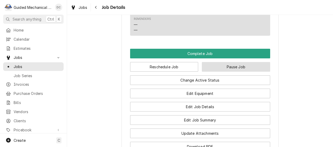
click at [219, 71] on button "Pause Job" at bounding box center [236, 67] width 68 height 10
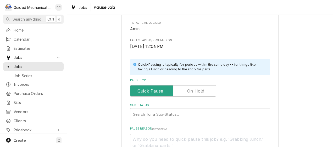
scroll to position [131, 0]
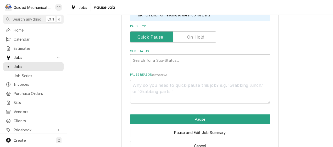
type textarea "x"
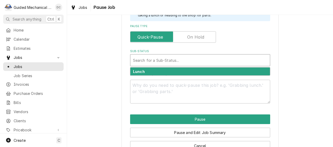
click at [145, 61] on div "Sub-Status" at bounding box center [200, 60] width 134 height 9
click at [146, 61] on div "Sub-Status" at bounding box center [200, 60] width 134 height 9
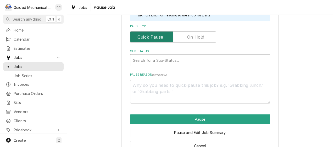
click at [181, 39] on input "Pause Type" at bounding box center [172, 37] width 81 height 12
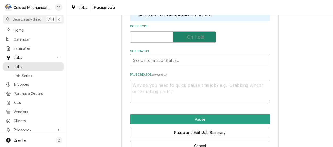
checkbox input "true"
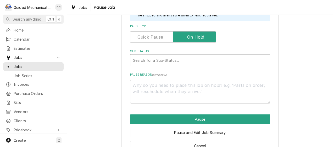
click at [167, 59] on div "Sub-Status" at bounding box center [200, 60] width 134 height 9
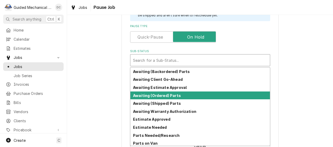
click at [166, 94] on strong "Awaiting (Ordered) Parts" at bounding box center [157, 96] width 48 height 4
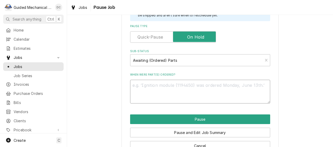
click at [216, 89] on textarea "When were part(s) ordered?" at bounding box center [200, 92] width 140 height 24
type textarea "x"
type textarea "R"
type textarea "x"
type textarea "RK"
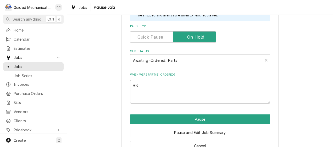
type textarea "x"
type textarea "RKW"
type textarea "x"
type textarea "RKW"
type textarea "x"
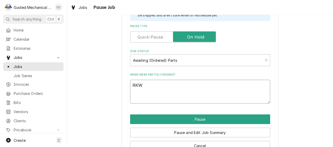
type textarea "RKW s"
type textarea "x"
type textarea "RKW sh"
type textarea "x"
type textarea "RKW shi"
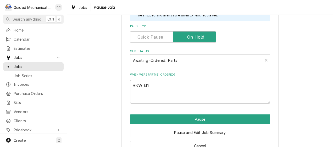
type textarea "x"
type textarea "RKW ship"
type textarea "x"
type textarea "RKW [PERSON_NAME]"
type textarea "x"
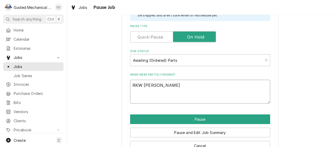
type textarea "RKW shippi"
type textarea "x"
type textarea "RKW shippin"
type textarea "x"
type textarea "RKW shipping"
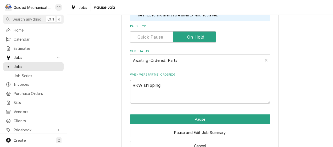
type textarea "x"
type textarea "RKW shipping"
type textarea "x"
type textarea "RKW shipping n"
type textarea "x"
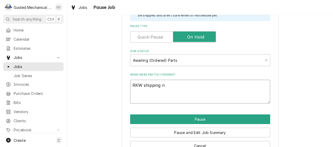
type textarea "RKW shipping ne"
type textarea "x"
type textarea "RKW shipping new"
type textarea "x"
type textarea "RKW shipping new"
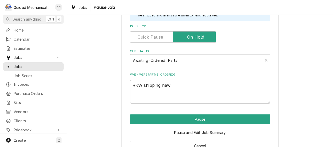
type textarea "x"
type textarea "RKW shipping new c"
type textarea "x"
type textarea "RKW shipping new co"
type textarea "x"
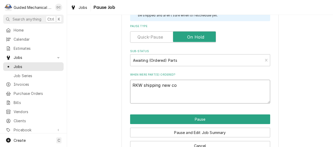
type textarea "RKW shipping new con"
type textarea "x"
type textarea "RKW shipping new cont"
type textarea "x"
type textarea "RKW shipping new contr"
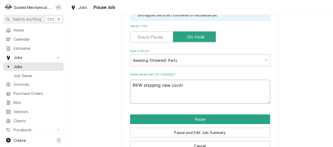
type textarea "x"
type textarea "RKW shipping new contro"
type textarea "x"
type textarea "RKW shipping new control"
type textarea "x"
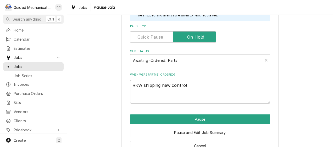
type textarea "RKW shipping new controll"
type textarea "x"
type textarea "RKW shipping new controlle"
type textarea "x"
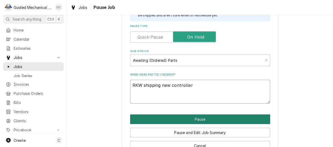
type textarea "RKW shipping new controller"
click at [200, 119] on button "Pause" at bounding box center [200, 120] width 140 height 10
type textarea "x"
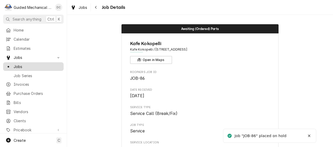
click at [37, 64] on span "Jobs" at bounding box center [37, 66] width 47 height 5
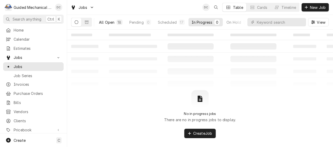
click at [108, 22] on div "All Open" at bounding box center [106, 22] width 15 height 5
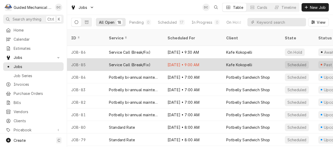
click at [155, 59] on div "Service Call (Break/Fix)" at bounding box center [134, 65] width 59 height 13
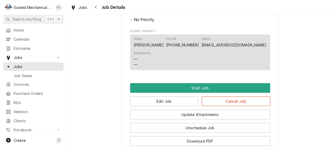
scroll to position [262, 0]
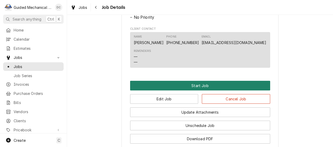
click at [233, 91] on button "Start Job" at bounding box center [200, 86] width 140 height 10
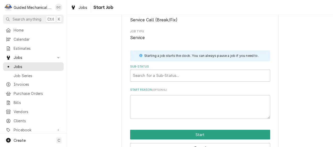
scroll to position [52, 0]
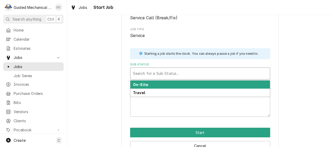
click at [188, 73] on div "Sub-Status" at bounding box center [200, 73] width 134 height 9
click at [181, 83] on div "On-Site" at bounding box center [199, 85] width 139 height 8
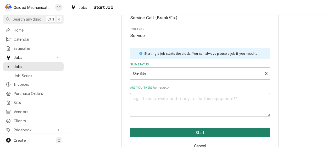
click at [190, 130] on button "Start" at bounding box center [200, 133] width 140 height 10
type textarea "x"
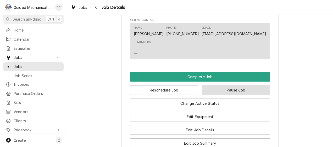
scroll to position [314, 0]
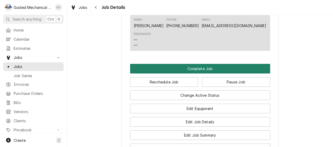
click at [207, 74] on button "Complete Job" at bounding box center [200, 69] width 140 height 10
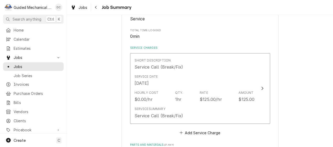
scroll to position [105, 0]
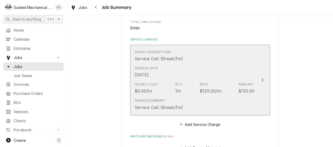
click at [261, 80] on icon "Update Line Item" at bounding box center [262, 80] width 2 height 3
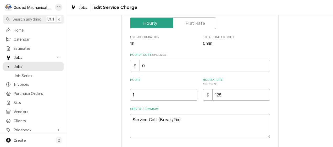
scroll to position [128, 0]
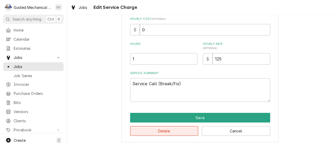
click at [172, 132] on button "Delete" at bounding box center [164, 132] width 68 height 10
type textarea "x"
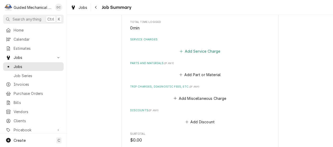
click at [198, 51] on button "Add Service Charge" at bounding box center [200, 51] width 42 height 7
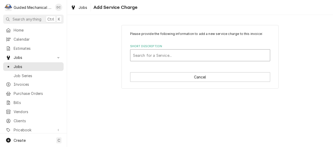
click at [186, 54] on div "Short Description" at bounding box center [200, 55] width 134 height 9
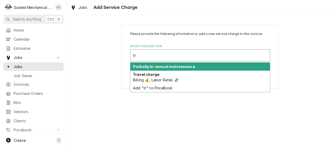
type input "tra"
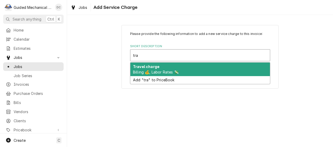
click at [170, 67] on div "Travel charge Billing 💰, Labor Rates 💸" at bounding box center [199, 70] width 139 height 14
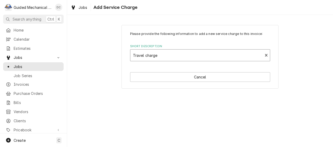
type textarea "x"
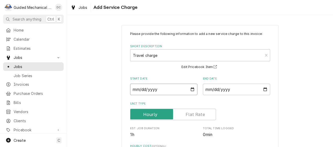
click at [186, 90] on input "Start Date" at bounding box center [163, 90] width 67 height 12
click at [189, 90] on input "Start Date" at bounding box center [163, 90] width 67 height 12
type input "2025-09-18"
type textarea "x"
click at [263, 91] on input "End Date" at bounding box center [236, 90] width 67 height 12
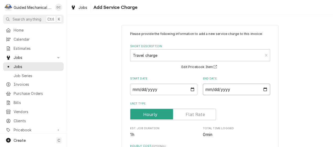
type input "2025-09-18"
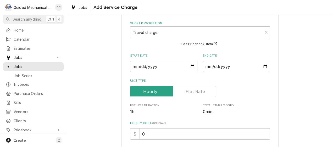
scroll to position [105, 0]
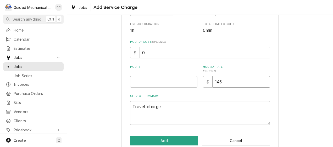
drag, startPoint x: 229, startPoint y: 82, endPoint x: 201, endPoint y: 85, distance: 27.6
click at [203, 85] on div "$ 145" at bounding box center [236, 82] width 67 height 12
type textarea "x"
type input "1"
type textarea "x"
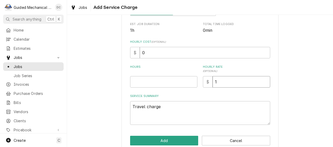
type input "12"
type textarea "x"
type input "125"
click at [186, 81] on input "Hours" at bounding box center [163, 82] width 67 height 12
type textarea "x"
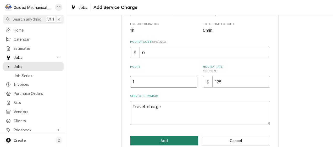
type input "1"
click at [179, 141] on button "Add" at bounding box center [164, 141] width 68 height 10
type textarea "x"
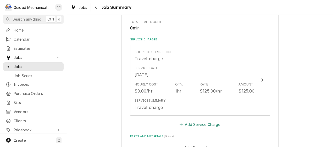
click at [210, 127] on button "Add Service Charge" at bounding box center [200, 124] width 42 height 7
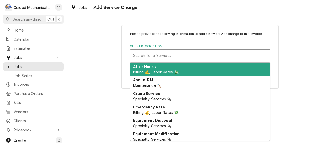
click at [189, 57] on div "Short Description" at bounding box center [200, 55] width 134 height 9
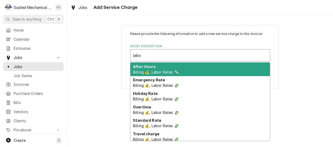
type input "labor"
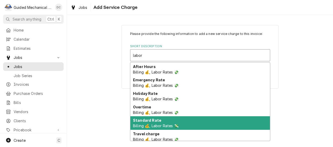
click at [180, 124] on div "Standard Rate Billing 💰, Labor Rates 💸" at bounding box center [199, 124] width 139 height 14
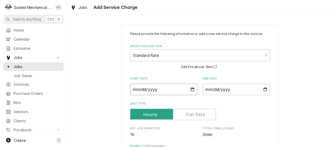
click at [190, 91] on input "Start Date" at bounding box center [163, 90] width 67 height 12
type textarea "x"
type input "2025-09-18"
click at [263, 91] on input "End Date" at bounding box center [236, 90] width 67 height 12
type input "2025-09-18"
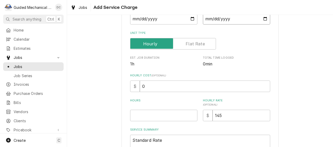
scroll to position [78, 0]
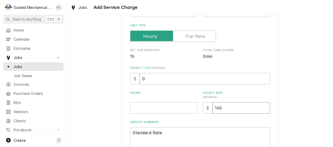
drag, startPoint x: 240, startPoint y: 110, endPoint x: 178, endPoint y: 110, distance: 61.2
click at [178, 110] on div "Hours Hourly Rate ( optional ) $ 145" at bounding box center [200, 102] width 140 height 23
type textarea "x"
type input "1"
type textarea "x"
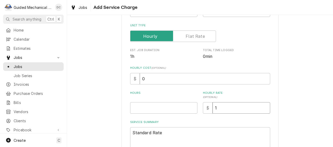
type input "12"
type textarea "x"
type input "125"
click at [175, 109] on input "Hours" at bounding box center [163, 109] width 67 height 12
type textarea "x"
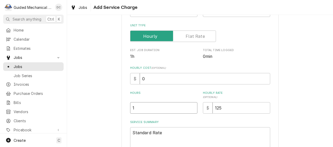
type input "1"
drag, startPoint x: 180, startPoint y: 136, endPoint x: 72, endPoint y: 137, distance: 108.3
click at [73, 137] on div "Please provide the following information to add a new service charge to this in…" at bounding box center [200, 62] width 266 height 241
type textarea "x"
type textarea "C"
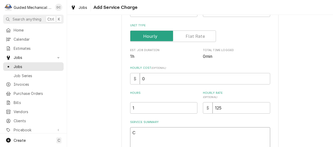
type textarea "x"
type textarea "CP"
type textarea "x"
type textarea "CPG"
type textarea "x"
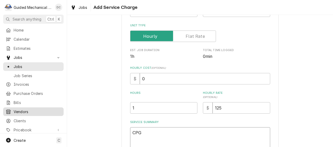
type textarea "CPG"
click at [153, 134] on textarea "CPG" at bounding box center [200, 140] width 140 height 24
click at [146, 136] on textarea "CPG" at bounding box center [200, 140] width 140 height 24
paste textarea "01250542"
type textarea "x"
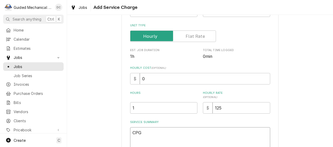
type textarea "CPG 01250542"
click at [130, 139] on textarea "CPG 01250542" at bounding box center [200, 140] width 140 height 24
type textarea "x"
type textarea "CPG S01250542"
type textarea "x"
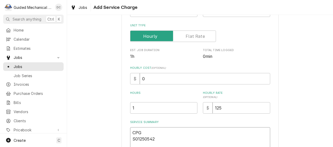
type textarea "CPG S#01250542"
click at [150, 135] on textarea "CPG S#01250542" at bounding box center [200, 140] width 140 height 24
type textarea "x"
type textarea "CPG S#01250542"
paste textarea "351S36N"
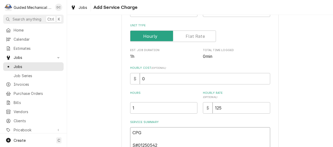
type textarea "x"
type textarea "CPG 351S36N S#01250542"
click at [131, 140] on textarea "CPG 351S36N S#01250542" at bounding box center [200, 140] width 140 height 24
type textarea "x"
type textarea "CPG M351S36N S#01250542"
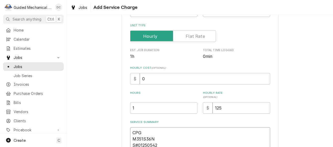
type textarea "x"
type textarea "CPG M#351S36N S#01250542"
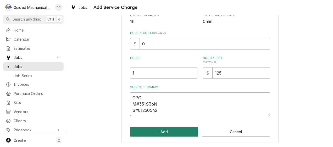
scroll to position [114, 0]
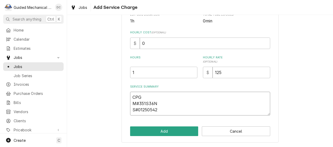
click at [193, 108] on textarea "CPG M#351S36N S#01250542" at bounding box center [200, 104] width 140 height 24
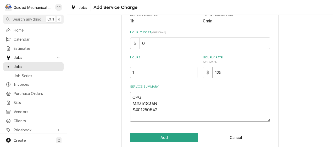
type textarea "x"
type textarea "CPG M#351S36N S#01250542"
type textarea "x"
type textarea "CPG M#351S36N S#01250542"
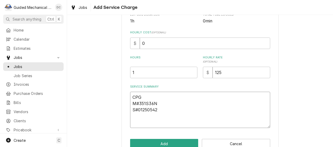
type textarea "x"
type textarea "CPG M#351S36N S#01250542 C"
type textarea "x"
type textarea "CPG M#351S36N S#01250542 Ch"
type textarea "x"
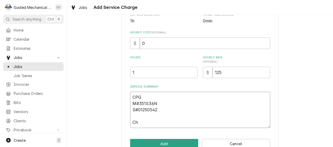
type textarea "CPG M#351S36N S#01250542 Che"
type textarea "x"
type textarea "CPG M#351S36N S#01250542 Chec"
type textarea "x"
type textarea "CPG M#351S36N S#01250542 Check"
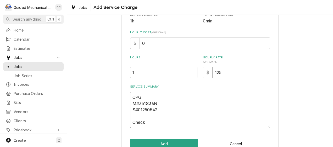
type textarea "x"
type textarea "CPG M#351S36N S#01250542 Checke"
type textarea "x"
type textarea "CPG M#351S36N S#01250542 Checked"
type textarea "x"
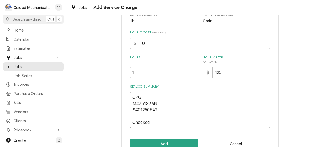
type textarea "CPG M#351S36N S#01250542 Checked"
type textarea "x"
type textarea "CPG M#351S36N S#01250542 Checked s"
type textarea "x"
type textarea "CPG M#351S36N S#01250542 Checked sy"
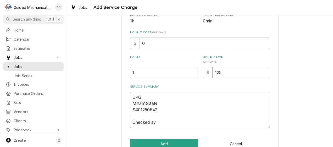
type textarea "x"
type textarea "CPG M#351S36N S#01250542 Checked sys"
type textarea "x"
type textarea "CPG M#351S36N S#01250542 Checked syst"
type textarea "x"
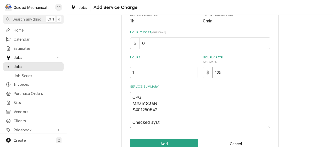
type textarea "CPG M#351S36N S#01250542 Checked syste"
type textarea "x"
type textarea "CPG M#351S36N S#01250542 Checked system"
type textarea "x"
type textarea "CPG M#351S36N S#01250542 Checked system"
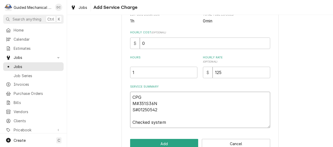
type textarea "x"
type textarea "CPG M#351S36N S#01250542 Checked system n"
type textarea "x"
type textarea "CPG M#351S36N S#01250542 Checked system na"
type textarea "x"
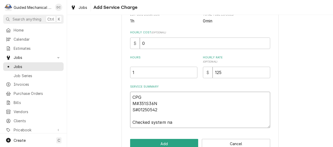
type textarea "CPG M#351S36N S#01250542 Checked system n"
type textarea "x"
type textarea "CPG M#351S36N S#01250542 Checked system"
type textarea "x"
type textarea "CPG M#351S36N S#01250542 Checked system a"
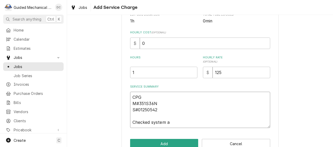
type textarea "x"
type textarea "CPG M#351S36N S#01250542 Checked system an"
type textarea "x"
type textarea "CPG M#351S36N S#01250542 Checked system and"
type textarea "x"
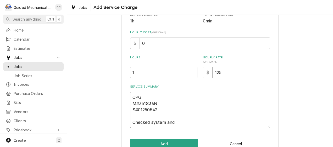
type textarea "CPG M#351S36N S#01250542 Checked system and"
type textarea "x"
type textarea "CPG M#351S36N S#01250542 Checked system and f"
type textarea "x"
type textarea "CPG M#351S36N S#01250542 Checked system and fo"
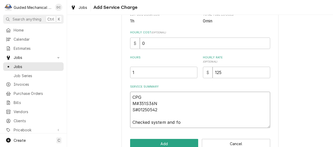
type textarea "x"
type textarea "CPG M#351S36N S#01250542 Checked system and fou"
type textarea "x"
type textarea "CPG M#351S36N S#01250542 Checked system and foun"
type textarea "x"
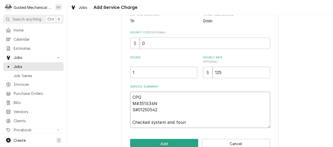
type textarea "CPG M#351S36N S#01250542 Checked system and found"
type textarea "x"
type textarea "CPG M#351S36N S#01250542 Checked system and found"
type textarea "x"
type textarea "CPG M#351S36N S#01250542 Checked system and found t"
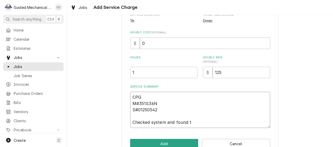
type textarea "x"
type textarea "CPG M#351S36N S#01250542 Checked system and found th"
type textarea "x"
type textarea "CPG M#351S36N S#01250542 Checked system and found the"
type textarea "x"
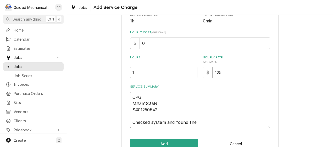
type textarea "CPG M#351S36N S#01250542 Checked system and found ther"
type textarea "x"
type textarea "CPG M#351S36N S#01250542 Checked system and found therm"
type textarea "x"
type textarea "CPG M#351S36N S#01250542 Checked system and found thermo"
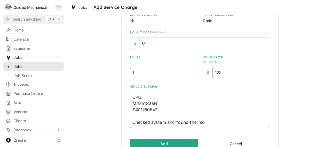
type textarea "x"
type textarea "CPG M#351S36N S#01250542 Checked system and found thermoc"
type textarea "x"
type textarea "CPG M#351S36N S#01250542 Checked system and found thermoco"
type textarea "x"
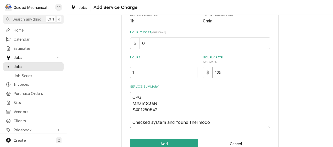
type textarea "CPG M#351S36N S#01250542 Checked system and found thermocou"
type textarea "x"
type textarea "CPG M#351S36N S#01250542 Checked system and found thermocoup"
type textarea "x"
type textarea "CPG M#351S36N S#01250542 Checked system and found thermocoupl"
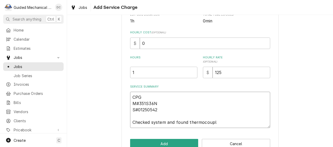
type textarea "x"
type textarea "CPG M#351S36N S#01250542 Checked system and found thermocouple"
type textarea "x"
type textarea "CPG M#351S36N S#01250542 Checked system and found thermocouple"
type textarea "x"
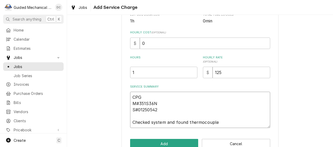
type textarea "CPG M#351S36N S#01250542 Checked system and found thermocouple f"
type textarea "x"
type textarea "CPG M#351S36N S#01250542 Checked system and found thermocouple fa"
type textarea "x"
type textarea "CPG M#351S36N S#01250542 Checked system and found thermocouple fai"
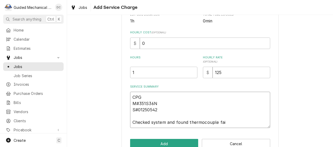
type textarea "x"
type textarea "CPG M#351S36N S#01250542 Checked system and found thermocouple fail"
type textarea "x"
type textarea "CPG M#351S36N S#01250542 Checked system and found thermocouple faile"
type textarea "x"
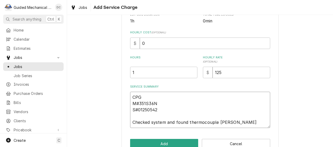
type textarea "CPG M#351S36N S#01250542 Checked system and found thermocouple failed"
type textarea "x"
type textarea "CPG M#351S36N S#01250542 Checked system and found thermocouple failed."
type textarea "x"
type textarea "CPG M#351S36N S#01250542 Checked system and found thermocouple failed."
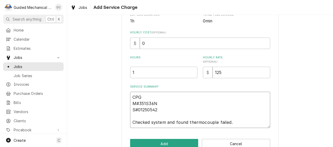
type textarea "x"
type textarea "CPG M#351S36N S#01250542 Checked system and found thermocouple failed. t"
type textarea "x"
type textarea "CPG M#351S36N S#01250542 Checked system and found thermocouple failed. th"
type textarea "x"
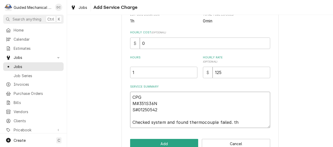
type textarea "CPG M#351S36N S#01250542 Checked system and found thermocouple failed. the"
type textarea "x"
type textarea "CPG M#351S36N S#01250542 Checked system and found thermocouple failed. ther"
type textarea "x"
type textarea "CPG M#351S36N S#01250542 Checked system and found thermocouple failed. therm"
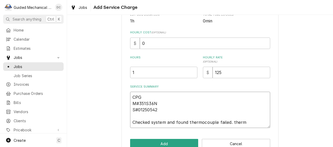
type textarea "x"
type textarea "CPG M#351S36N S#01250542 Checked system and found thermocouple failed. thermo"
type textarea "x"
type textarea "CPG M#351S36N S#01250542 Checked system and found thermocouple failed. thermoc"
type textarea "x"
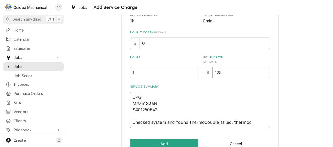
type textarea "CPG M#351S36N S#01250542 Checked system and found thermocouple failed. thermoco"
type textarea "x"
type textarea "CPG M#351S36N S#01250542 Checked system and found thermocouple failed. thermocou"
type textarea "x"
type textarea "CPG M#351S36N S#01250542 Checked system and found thermocouple failed. thermoco…"
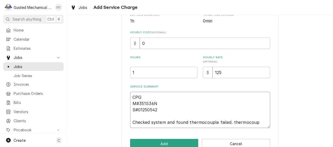
type textarea "x"
type textarea "CPG M#351S36N S#01250542 Checked system and found thermocouple failed. thermoco…"
type textarea "x"
type textarea "CPG M#351S36N S#01250542 Checked system and found thermocouple failed. thermoco…"
type textarea "x"
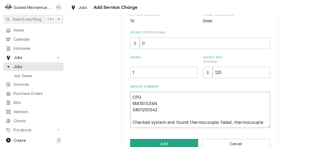
type textarea "CPG M#351S36N S#01250542 Checked system and found thermocouple failed. thermoco…"
type textarea "x"
type textarea "CPG M#351S36N S#01250542 Checked system and found thermocouple failed. thermoco…"
type textarea "x"
type textarea "CPG M#351S36N S#01250542 Checked system and found thermocouple failed. thermoco…"
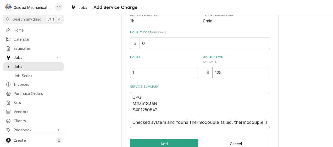
type textarea "x"
type textarea "CPG M#351S36N S#01250542 Checked system and found thermocouple failed. thermoco…"
type textarea "x"
type textarea "CPG M#351S36N S#01250542 Checked system and found thermocouple failed. thermoco…"
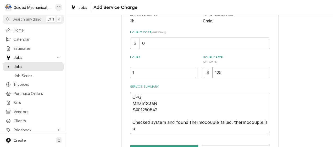
type textarea "x"
type textarea "CPG M#351S36N S#01250542 Checked system and found thermocouple failed. thermoco…"
type textarea "x"
type textarea "CPG M#351S36N S#01250542 Checked system and found thermocouple failed. thermoco…"
type textarea "x"
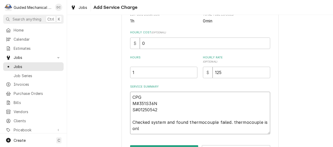
type textarea "CPG M#351S36N S#01250542 Checked system and found thermocouple failed. thermoco…"
type textarea "x"
type textarea "CPG M#351S36N S#01250542 Checked system and found thermocouple failed. thermoco…"
type textarea "x"
type textarea "CPG M#351S36N S#01250542 Checked system and found thermocouple failed. thermoco…"
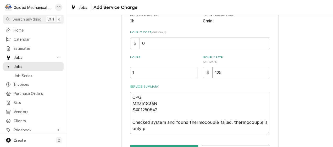
type textarea "x"
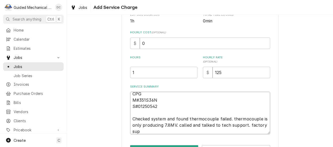
scroll to position [0, 0]
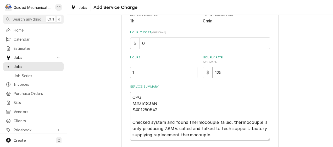
click at [231, 122] on textarea "CPG M#351S36N S#01250542 Checked system and found thermocouple failed. thermoco…" at bounding box center [200, 116] width 140 height 49
click at [179, 129] on textarea "CPG M#351S36N S#01250542 Checked system and found thermocouple failed. Thermoco…" at bounding box center [200, 116] width 140 height 49
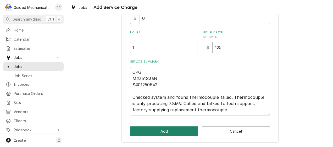
click at [167, 130] on button "Add" at bounding box center [164, 132] width 68 height 10
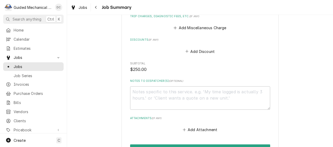
scroll to position [409, 0]
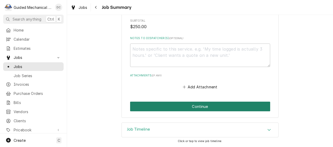
click at [246, 104] on button "Continue" at bounding box center [200, 107] width 140 height 10
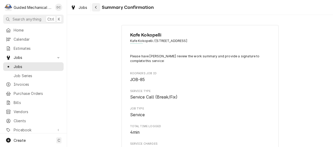
click at [96, 7] on icon "Navigate back" at bounding box center [96, 7] width 2 height 4
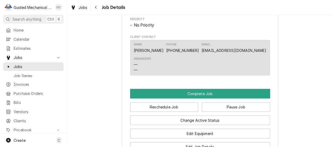
scroll to position [392, 0]
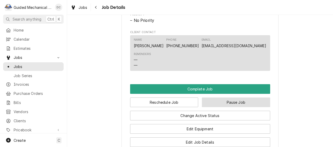
click at [228, 107] on button "Pause Job" at bounding box center [236, 103] width 68 height 10
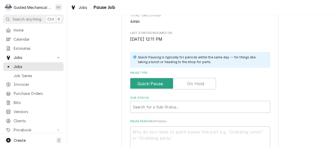
scroll to position [105, 0]
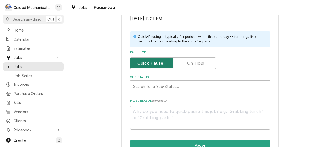
click at [184, 65] on input "Pause Type" at bounding box center [172, 64] width 81 height 12
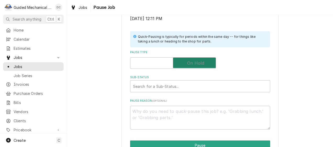
checkbox input "true"
click at [177, 85] on div "Sub-Status" at bounding box center [200, 86] width 134 height 9
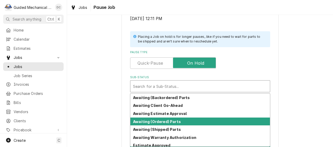
click at [177, 121] on div "Awaiting (Ordered) Parts" at bounding box center [199, 122] width 139 height 8
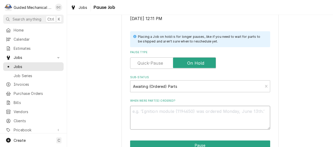
click at [196, 113] on textarea "When were part(s) ordered?" at bounding box center [200, 118] width 140 height 24
type textarea "x"
type textarea "F"
type textarea "x"
type textarea "Fa"
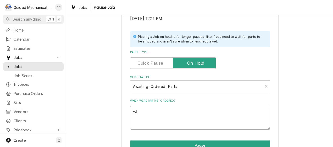
type textarea "x"
type textarea "Fac"
type textarea "x"
type textarea "Fact"
type textarea "x"
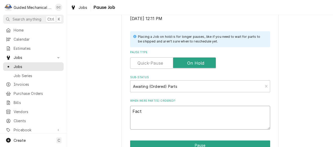
type textarea "Facto"
type textarea "x"
type textarea "Factor"
type textarea "x"
type textarea "Factory"
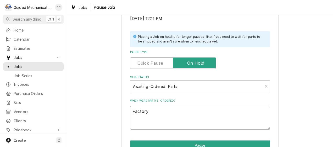
type textarea "x"
type textarea "Factory"
type textarea "x"
type textarea "Factory s"
type textarea "x"
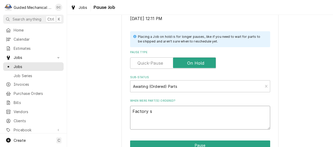
type textarea "Factory su"
type textarea "x"
type textarea "Factory sup"
type textarea "x"
type textarea "Factory supp"
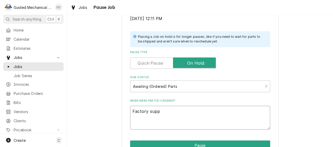
type textarea "x"
type textarea "Factory suppl"
type textarea "x"
type textarea "Factory supply"
type textarea "x"
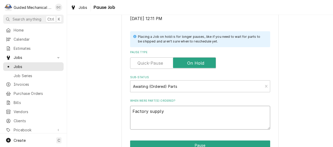
type textarea "Factory supplyi"
type textarea "x"
type textarea "Factory supplyin"
type textarea "x"
type textarea "Factory supplying"
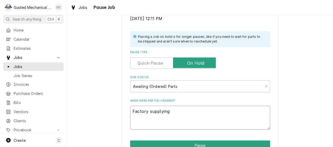
type textarea "x"
type textarea "Factory supplying"
type textarea "x"
type textarea "Factory supplying r"
type textarea "x"
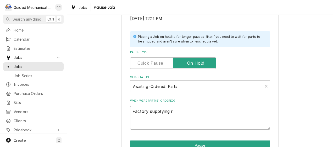
type textarea "Factory supplying re"
type textarea "x"
type textarea "Factory supplying rep"
type textarea "x"
type textarea "Factory supplying repl"
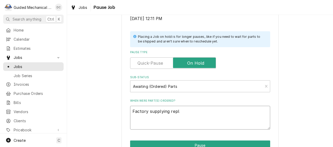
type textarea "x"
type textarea "Factory supplying repla"
type textarea "x"
type textarea "Factory supplying replac"
type textarea "x"
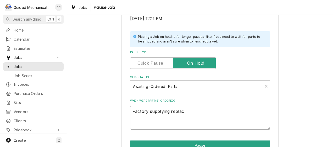
type textarea "Factory supplying replace"
type textarea "x"
type textarea "Factory supplying replacem"
type textarea "x"
type textarea "Factory supplying replaceme"
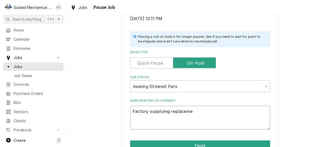
type textarea "x"
type textarea "Factory supplying replacemen"
type textarea "x"
type textarea "Factory supplying replacement"
type textarea "x"
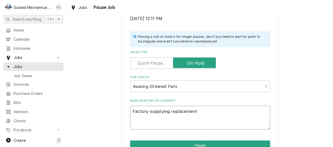
type textarea "Factory supplying replacement"
type textarea "x"
type textarea "Factory supplying replacement t"
type textarea "x"
type textarea "Factory supplying replacement th"
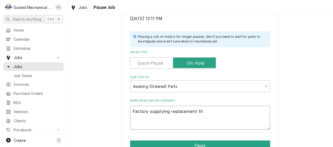
type textarea "x"
type textarea "Factory supplying replacement the"
type textarea "x"
type textarea "Factory supplying replacement ther"
type textarea "x"
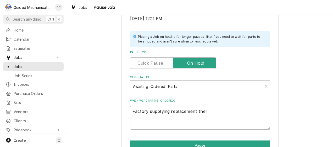
type textarea "Factory supplying replacement therm"
type textarea "x"
type textarea "Factory supplying replacement thermo"
type textarea "x"
type textarea "Factory supplying replacement thermoc"
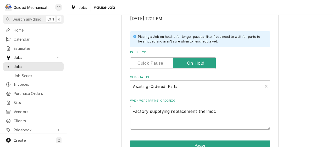
type textarea "x"
type textarea "Factory supplying replacement thermoco"
type textarea "x"
type textarea "Factory supplying replacement thermocou"
type textarea "x"
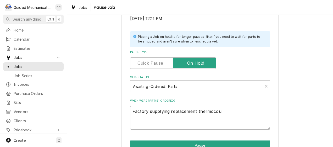
type textarea "Factory supplying replacement thermocoup"
type textarea "x"
type textarea "Factory supplying replacement thermocoupl"
type textarea "x"
type textarea "Factory supplying replacement thermocouple"
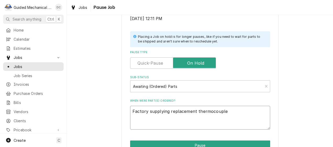
type textarea "x"
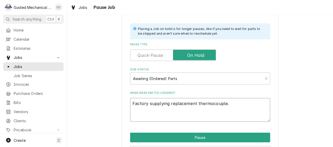
scroll to position [131, 0]
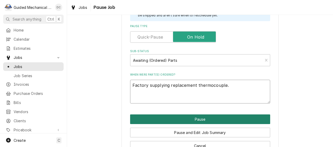
type textarea "Factory supplying replacement thermocouple."
click at [236, 119] on button "Pause" at bounding box center [200, 120] width 140 height 10
type textarea "x"
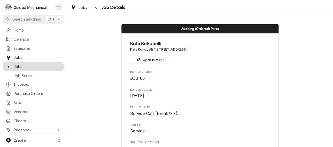
drag, startPoint x: 20, startPoint y: 66, endPoint x: 29, endPoint y: 66, distance: 8.1
click at [20, 66] on span "Jobs" at bounding box center [37, 66] width 47 height 5
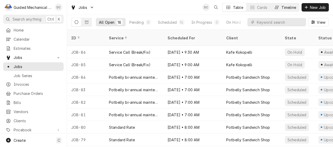
click at [283, 5] on div "Timeline" at bounding box center [288, 7] width 15 height 5
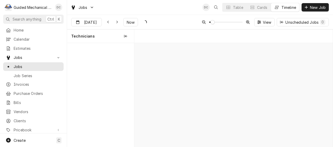
scroll to position [0, 3931]
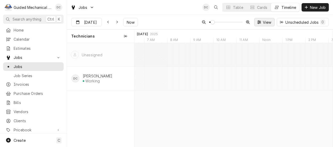
click at [268, 20] on span "View" at bounding box center [267, 22] width 11 height 5
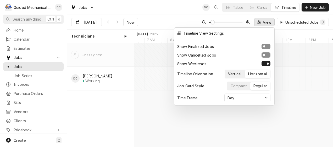
click at [241, 74] on div "Vertical" at bounding box center [235, 73] width 14 height 5
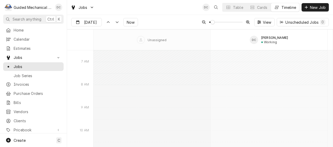
scroll to position [2130, 0]
click at [128, 20] on span "Now" at bounding box center [131, 22] width 10 height 5
type input "[DATE]"
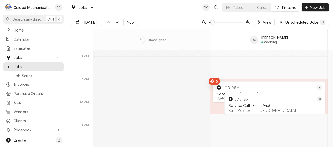
scroll to position [2069, 0]
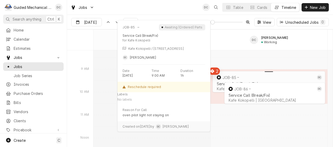
click at [212, 70] on div "normal" at bounding box center [268, 73] width 115 height 6
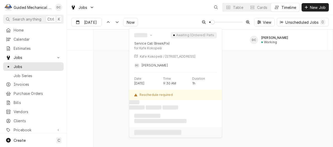
scroll to position [2133, 0]
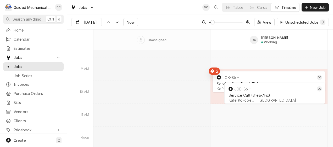
drag, startPoint x: 242, startPoint y: 38, endPoint x: 205, endPoint y: 36, distance: 36.9
click at [205, 36] on div "Unassigned DC [PERSON_NAME] Working" at bounding box center [210, 40] width 234 height 21
click at [263, 22] on span "View" at bounding box center [267, 22] width 11 height 5
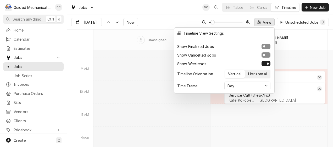
click at [253, 72] on div "Horizontal" at bounding box center [257, 73] width 19 height 5
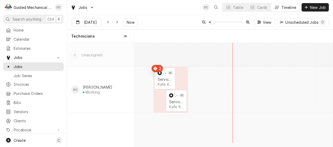
scroll to position [0, 3933]
click at [269, 22] on span "View" at bounding box center [267, 22] width 11 height 5
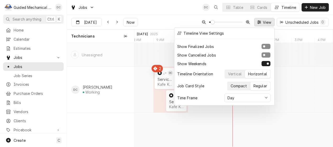
click at [233, 85] on div "Compact" at bounding box center [238, 85] width 16 height 5
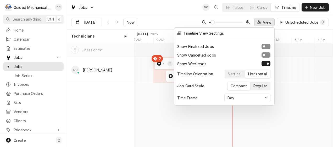
click at [252, 84] on button "Regular" at bounding box center [260, 86] width 20 height 8
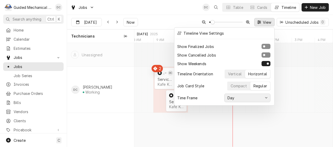
click at [265, 96] on icon "button" at bounding box center [266, 97] width 3 height 3
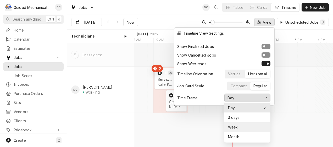
click at [249, 126] on div "Week" at bounding box center [247, 127] width 41 height 5
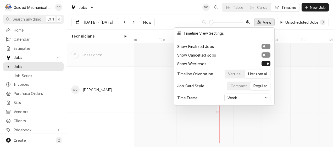
scroll to position [0, 3995]
type input "Sep 15"
click at [237, 73] on div "Vertical" at bounding box center [235, 73] width 14 height 5
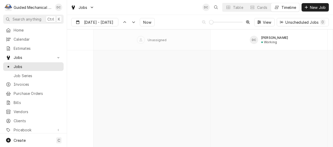
scroll to position [1896, 0]
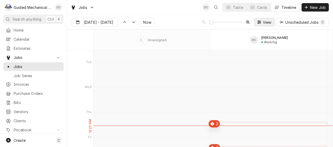
click at [271, 23] on span "View" at bounding box center [267, 22] width 11 height 5
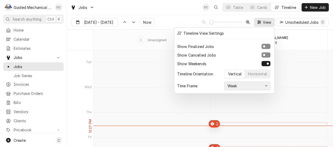
click at [260, 84] on div "Week" at bounding box center [244, 85] width 37 height 5
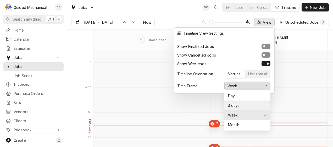
click at [241, 104] on div "3 days" at bounding box center [247, 105] width 41 height 5
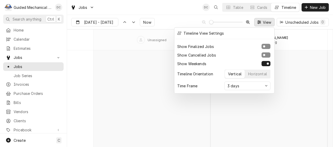
scroll to position [1038, 0]
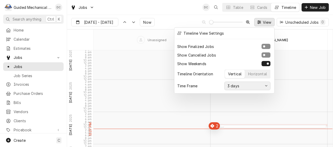
click at [244, 85] on div "3 days" at bounding box center [244, 85] width 37 height 5
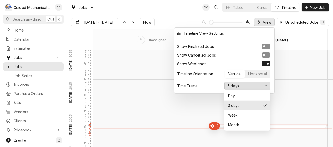
click at [236, 95] on div "Day" at bounding box center [247, 95] width 41 height 5
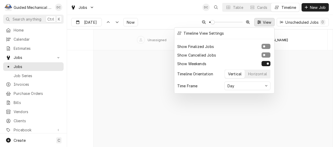
scroll to position [253, 0]
click at [189, 18] on div at bounding box center [166, 73] width 333 height 147
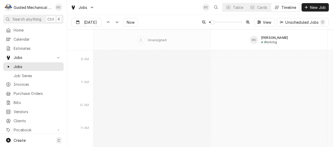
scroll to position [149, 0]
click at [133, 21] on span "Now" at bounding box center [131, 22] width 10 height 5
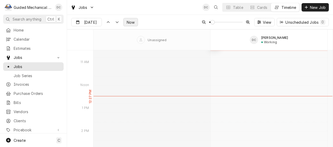
type input "[DATE]"
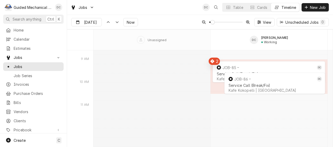
scroll to position [2044, 0]
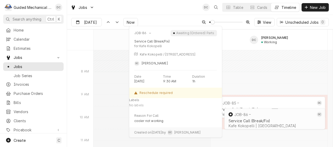
click at [235, 114] on div "JOB-86" at bounding box center [241, 115] width 14 height 4
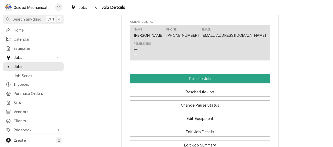
scroll to position [392, 0]
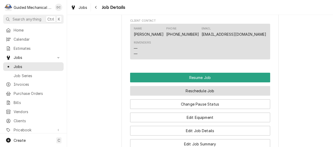
click at [211, 96] on button "Reschedule Job" at bounding box center [200, 91] width 140 height 10
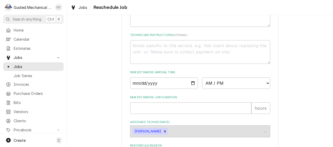
scroll to position [183, 0]
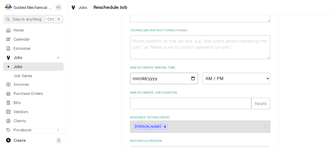
click at [191, 84] on input "Date" at bounding box center [164, 79] width 68 height 12
type textarea "x"
type input "[DATE]"
click at [266, 84] on select "AM / PM 6:00 AM 6:15 AM 6:30 AM 6:45 AM 7:00 AM 7:15 AM 7:30 AM 7:45 AM 8:00 AM…" at bounding box center [236, 79] width 68 height 12
select select "09:00:00"
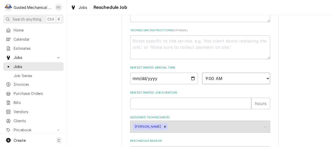
click at [202, 79] on select "AM / PM 6:00 AM 6:15 AM 6:30 AM 6:45 AM 7:00 AM 7:15 AM 7:30 AM 7:45 AM 8:00 AM…" at bounding box center [236, 79] width 68 height 12
click at [173, 109] on input "New Estimated Job Duration" at bounding box center [190, 104] width 121 height 12
type textarea "x"
type input "1"
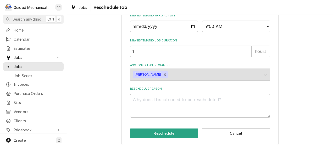
scroll to position [244, 0]
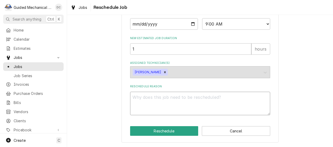
click at [177, 99] on textarea "Reschedule Reason" at bounding box center [200, 104] width 140 height 24
type textarea "x"
type textarea "p"
type textarea "x"
type textarea "pa"
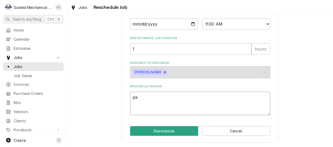
type textarea "x"
type textarea "par"
type textarea "x"
type textarea "part"
type textarea "x"
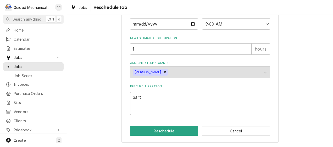
type textarea "parts"
type textarea "x"
type textarea "parts"
type textarea "x"
type textarea "parts o"
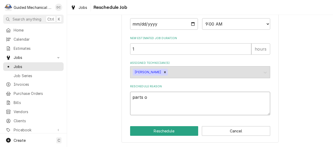
type textarea "x"
type textarea "parts or"
type textarea "x"
type textarea "parts ord"
type textarea "x"
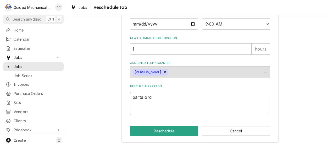
type textarea "parts orde"
type textarea "x"
type textarea "parts order"
type textarea "x"
type textarea "parts ordere"
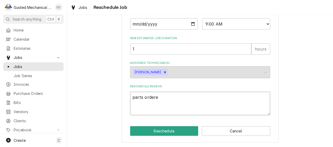
type textarea "x"
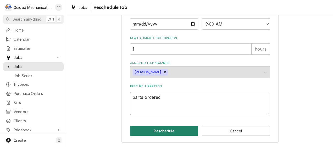
type textarea "parts ordered"
click at [177, 134] on button "Reschedule" at bounding box center [164, 132] width 68 height 10
type textarea "x"
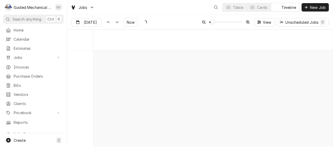
scroll to position [2130, 0]
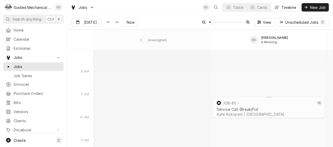
click at [271, 110] on div "Service Call (Break/Fix)" at bounding box center [269, 109] width 104 height 4
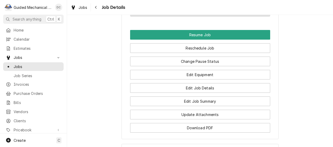
scroll to position [471, 0]
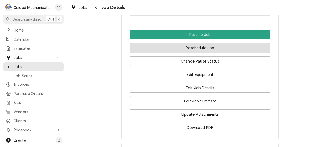
click at [199, 53] on button "Reschedule Job" at bounding box center [200, 48] width 140 height 10
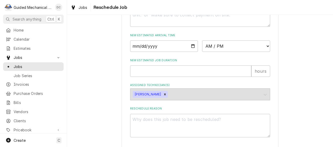
scroll to position [235, 0]
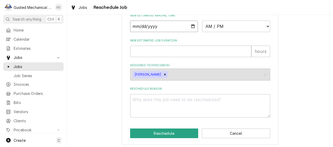
click at [192, 32] on input "Date" at bounding box center [164, 27] width 68 height 12
type textarea "x"
type input "2025-09-22"
click at [264, 32] on select "AM / PM 6:00 AM 6:15 AM 6:30 AM 6:45 AM 7:00 AM 7:15 AM 7:30 AM 7:45 AM 8:00 AM…" at bounding box center [236, 27] width 68 height 12
select select "09:00:00"
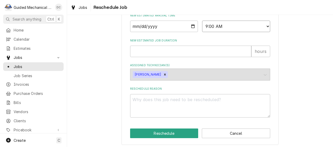
click at [202, 26] on select "AM / PM 6:00 AM 6:15 AM 6:30 AM 6:45 AM 7:00 AM 7:15 AM 7:30 AM 7:45 AM 8:00 AM…" at bounding box center [236, 27] width 68 height 12
click at [195, 106] on textarea "Reschedule Reason" at bounding box center [200, 106] width 140 height 24
type textarea "x"
type textarea "p"
type textarea "x"
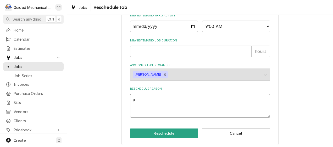
type textarea "pa"
type textarea "x"
type textarea "par"
type textarea "x"
type textarea "part"
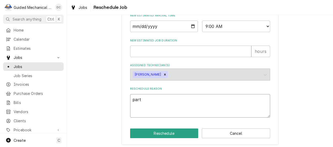
type textarea "x"
type textarea "parts"
type textarea "x"
type textarea "parts"
type textarea "x"
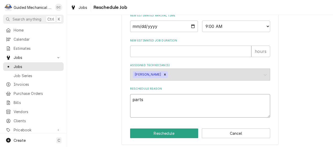
type textarea "parts o"
type textarea "x"
type textarea "parts or"
type textarea "x"
type textarea "parts ord"
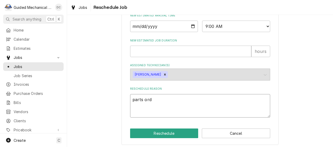
type textarea "x"
type textarea "parts orde"
type textarea "x"
type textarea "parts order"
type textarea "x"
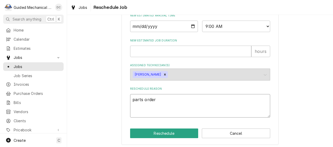
type textarea "parts ordere"
type textarea "x"
type textarea "parts ordered"
click at [197, 57] on input "New Estimated Job Duration" at bounding box center [190, 52] width 121 height 12
type textarea "x"
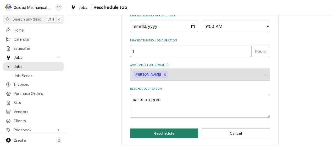
type input "1"
click at [171, 139] on button "Reschedule" at bounding box center [164, 134] width 68 height 10
type textarea "x"
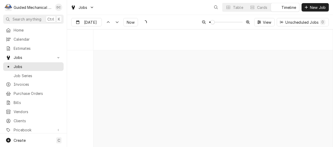
scroll to position [2130, 0]
click at [262, 5] on div "Cards" at bounding box center [262, 7] width 10 height 5
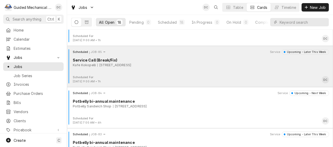
scroll to position [0, 0]
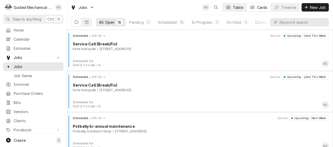
click at [240, 9] on div "Table" at bounding box center [238, 7] width 10 height 5
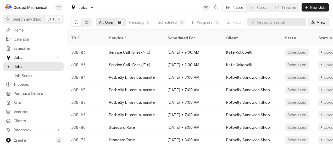
click at [322, 24] on span "View" at bounding box center [320, 22] width 11 height 5
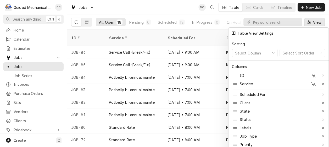
click at [174, 8] on div at bounding box center [164, 73] width 329 height 147
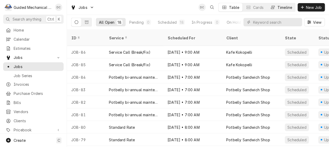
click at [272, 7] on icon "Dynamic Content Wrapper" at bounding box center [273, 7] width 4 height 4
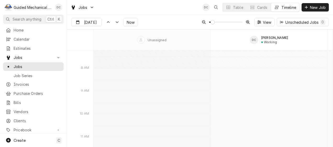
scroll to position [2156, 0]
click at [116, 24] on div "Dynamic Content Wrapper" at bounding box center [116, 22] width 5 height 5
type input "[DATE]"
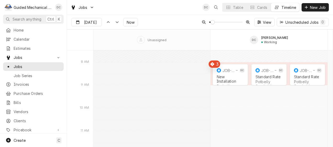
scroll to position [2684, 0]
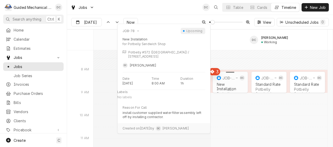
click at [214, 71] on div "normal" at bounding box center [229, 73] width 37 height 6
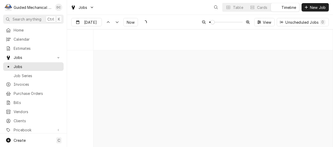
scroll to position [2132, 0]
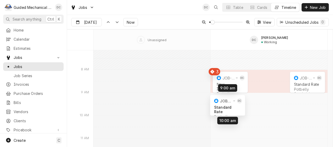
drag, startPoint x: 272, startPoint y: 78, endPoint x: 231, endPoint y: 101, distance: 47.1
click at [231, 101] on div "8:00 AM 9:00 AM JOB-78 DC New Installation Potbelly Sandwich Shop | [GEOGRAPHIC…" at bounding box center [212, 124] width 239 height 4413
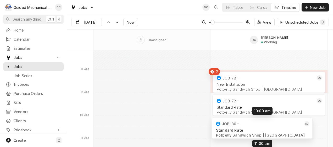
drag, startPoint x: 287, startPoint y: 78, endPoint x: 274, endPoint y: 122, distance: 46.2
click at [274, 122] on div "8:00 AM 9:00 AM JOB-78 DC New Installation Potbelly Sandwich Shop | St. Petersb…" at bounding box center [212, 124] width 239 height 4413
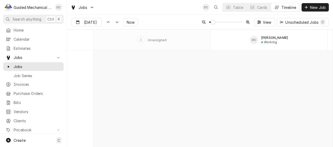
scroll to position [1934, 0]
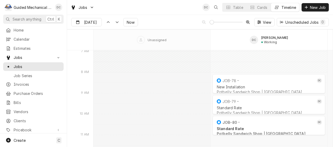
click at [209, 24] on span "Dynamic Content Wrapper" at bounding box center [211, 22] width 4 height 4
click at [29, 109] on span "Vendors" at bounding box center [37, 111] width 47 height 5
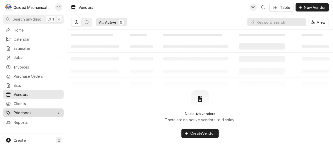
click at [30, 111] on span "Pricebook" at bounding box center [33, 112] width 39 height 5
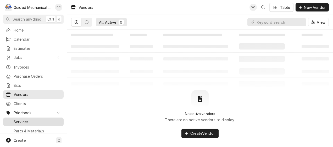
click at [26, 122] on div "Services" at bounding box center [33, 122] width 58 height 7
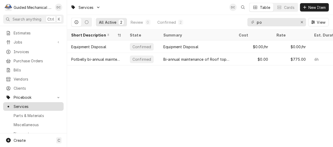
scroll to position [26, 0]
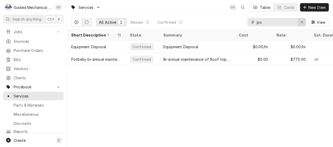
click at [301, 23] on icon "Erase input" at bounding box center [301, 22] width 3 height 4
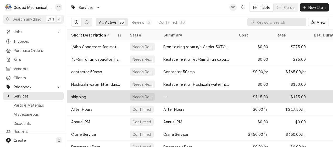
click at [182, 93] on div "—" at bounding box center [196, 97] width 75 height 13
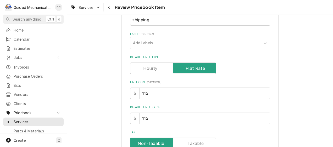
scroll to position [105, 0]
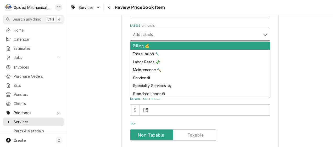
click at [206, 32] on div "Labels" at bounding box center [195, 34] width 125 height 9
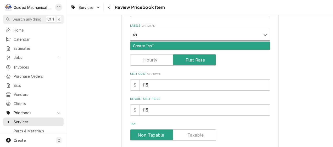
type input "s"
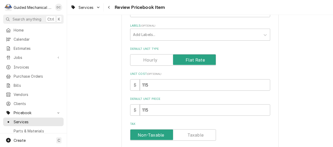
click at [269, 20] on div "Please review the details of this PriceBook item and choose to either confirm o…" at bounding box center [199, 110] width 157 height 379
drag, startPoint x: 162, startPoint y: 84, endPoint x: 98, endPoint y: 82, distance: 63.6
click at [98, 82] on div "Please review the details of this PriceBook item and choose to either confirm o…" at bounding box center [200, 110] width 266 height 388
type textarea "x"
drag, startPoint x: 154, startPoint y: 111, endPoint x: 126, endPoint y: 109, distance: 28.5
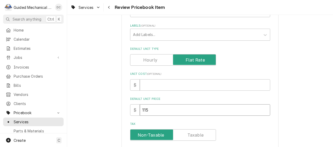
click at [126, 109] on div "Please review the details of this PriceBook item and choose to either confirm o…" at bounding box center [199, 110] width 157 height 379
type textarea "x"
type input "0"
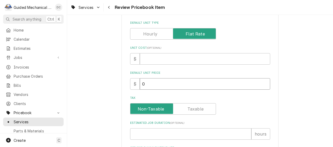
drag, startPoint x: 164, startPoint y: 85, endPoint x: 118, endPoint y: 83, distance: 46.3
click at [119, 83] on div "Please review the details of this PriceBook item and choose to either confirm o…" at bounding box center [200, 84] width 266 height 388
type textarea "x"
type input "2"
type textarea "x"
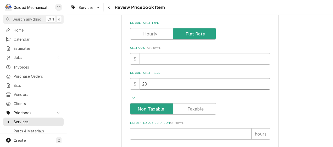
type input "20"
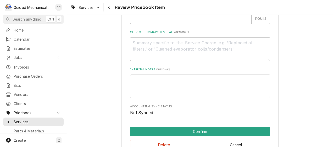
scroll to position [262, 0]
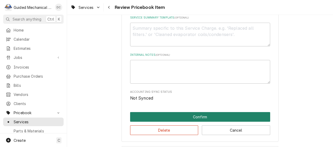
click at [180, 115] on button "Confirm" at bounding box center [200, 117] width 140 height 10
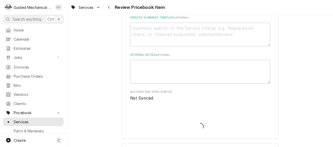
type textarea "x"
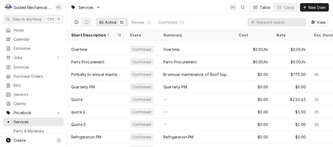
scroll to position [212, 0]
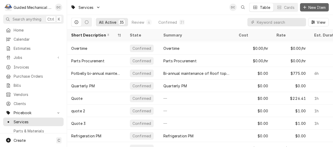
click at [307, 6] on span "New Item" at bounding box center [316, 7] width 19 height 5
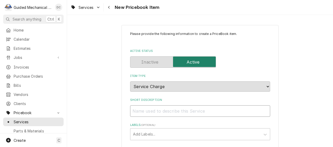
click at [157, 110] on input "Short Description" at bounding box center [200, 112] width 140 height 12
type textarea "x"
type input "P"
type textarea "x"
type input "Po"
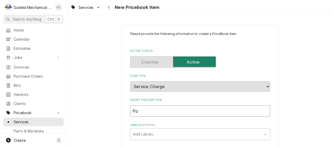
type textarea "x"
type input "Pot"
type textarea "x"
type input "Pot"
type textarea "x"
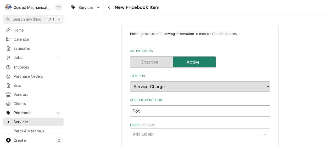
type input "Pot"
type textarea "x"
type input "Potb"
type textarea "x"
type input "Potbe"
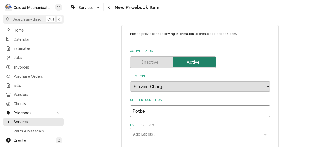
type textarea "x"
type input "Potbel"
type textarea "x"
type input "Potbell"
type textarea "x"
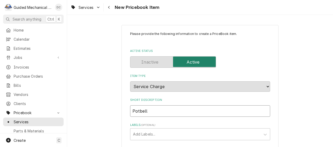
type input "Potbelly"
type textarea "x"
type input "Potbelly"
type textarea "x"
type input "Potbelly Q"
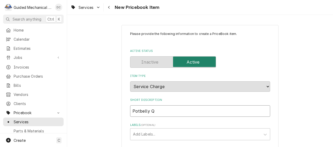
type textarea "x"
type input "Potbelly Qu"
type textarea "x"
type input "Potbelly Qua"
type textarea "x"
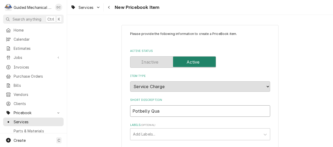
type input "Potbelly Quar"
type textarea "x"
type input "Potbelly Quart"
type textarea "x"
type input "Potbelly Quarte"
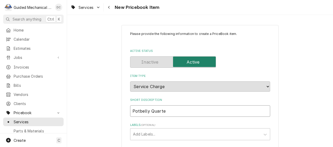
type textarea "x"
type input "Potbelly Quarter"
type textarea "x"
type input "Potbelly Quarterl"
type textarea "x"
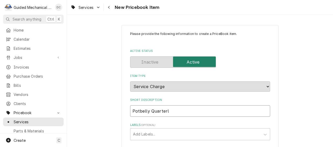
type input "Potbelly Quarterly"
type textarea "x"
type input "Potbelly Quarterly"
type textarea "x"
type input "Potbelly Quarterly f"
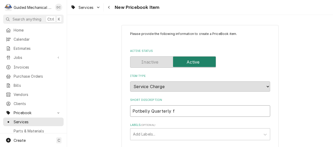
type textarea "x"
type input "Potbelly Quarterly fi"
type textarea "x"
type input "Potbelly Quarterly fil"
type textarea "x"
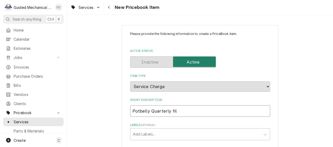
type input "Potbelly Quarterly filt"
type textarea "x"
type input "Potbelly Quarterly filte"
type textarea "x"
type input "Potbelly Quarterly filter"
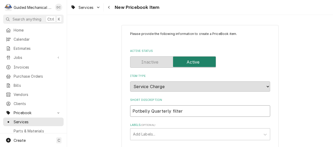
type textarea "x"
type input "Potbelly Quarterly filter"
type textarea "x"
type input "Potbelly Quarterly filter c"
type textarea "x"
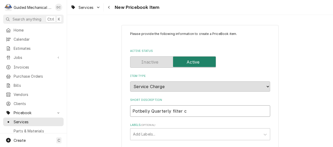
type input "Potbelly Quarterly filter ch"
type textarea "x"
type input "Potbelly Quarterly filter cha"
type textarea "x"
type input "Potbelly Quarterly filter chan"
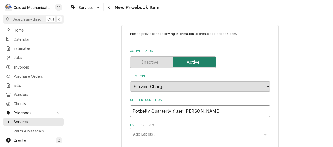
type textarea "x"
type input "Potbelly Quarterly filter chang"
type textarea "x"
type input "Potbelly Quarterly filter change"
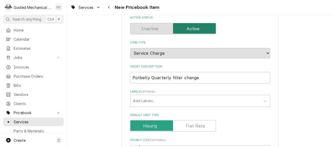
scroll to position [78, 0]
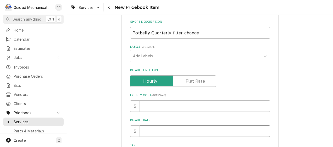
click at [156, 132] on input "Default Rate" at bounding box center [205, 132] width 130 height 12
type textarea "x"
type input "2"
type textarea "x"
type input "28"
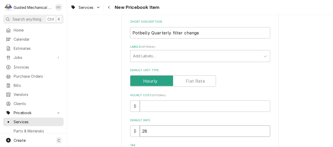
type textarea "x"
type input "285"
click at [199, 81] on label "Default Unit Type" at bounding box center [173, 82] width 86 height 12
click at [199, 81] on input "Default Unit Type" at bounding box center [172, 82] width 81 height 12
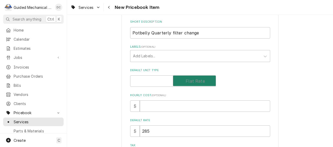
checkbox input "true"
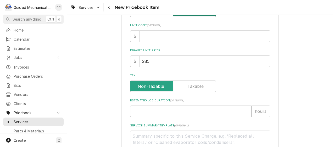
scroll to position [157, 0]
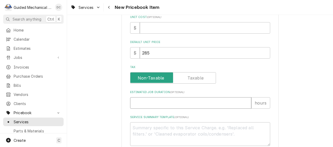
click at [181, 105] on input "Estimated Job Duration ( optional )" at bounding box center [190, 104] width 121 height 12
type textarea "x"
type input "2"
click at [296, 82] on div "Please provide the following information to create a PriceBook item. Active Sta…" at bounding box center [200, 39] width 266 height 352
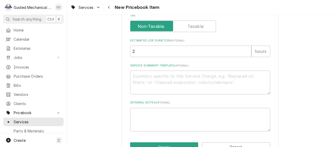
scroll to position [209, 0]
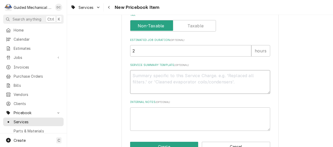
click at [220, 76] on textarea "Service Summary Template ( optional )" at bounding box center [200, 82] width 140 height 24
type textarea "x"
type textarea "Q"
type textarea "x"
type textarea "Qu"
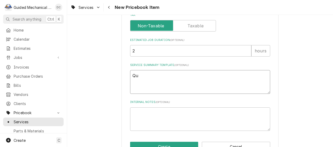
type textarea "x"
type textarea "Qua"
type textarea "x"
type textarea "Quar"
type textarea "x"
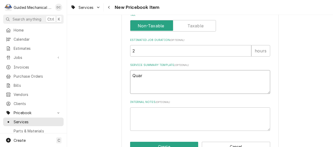
type textarea "Quart"
type textarea "x"
type textarea "Quarte"
type textarea "x"
type textarea "Quarter"
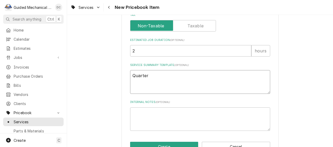
type textarea "x"
type textarea "Quarterl"
type textarea "x"
type textarea "Quarterly"
type textarea "x"
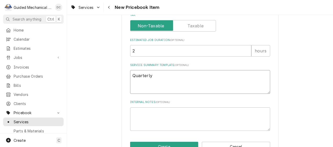
type textarea "Quarterly"
type textarea "x"
type textarea "Quarterly H"
type textarea "x"
type textarea "Quarterly HV"
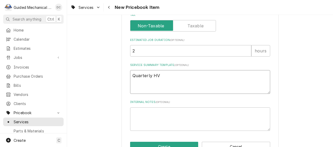
type textarea "x"
type textarea "Quarterly HVA"
type textarea "x"
type textarea "Quarterly HVAC"
type textarea "x"
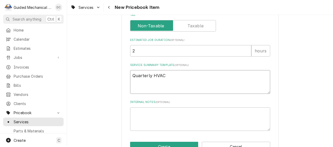
type textarea "Quarterly HVAC"
type textarea "x"
type textarea "Quarterly HVAC f"
type textarea "x"
type textarea "Quarterly HVAC fi"
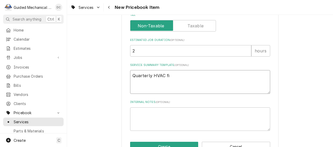
type textarea "x"
type textarea "Quarterly HVAC fil"
type textarea "x"
type textarea "Quarterly HVAC filt"
type textarea "x"
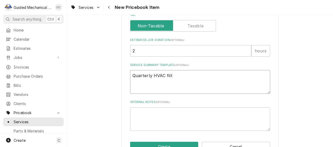
type textarea "Quarterly HVAC filte"
type textarea "x"
type textarea "Quarterly HVAC filter"
type textarea "x"
type textarea "Quarterly HVAC filter"
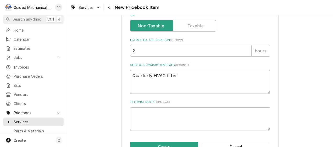
type textarea "x"
type textarea "Quarterly HVAC filter c"
type textarea "x"
type textarea "Quarterly HVAC filter ch"
type textarea "x"
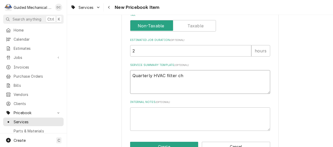
type textarea "Quarterly HVAC filter cha"
type textarea "x"
type textarea "Quarterly HVAC filter chan"
type textarea "x"
type textarea "Quarterly HVAC filter chang"
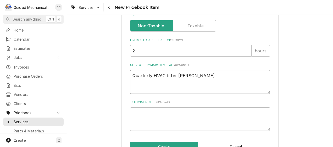
type textarea "x"
type textarea "Quarterly HVAC filter change"
click at [176, 143] on button "Create" at bounding box center [164, 147] width 68 height 10
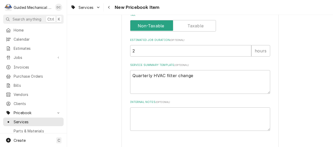
type textarea "x"
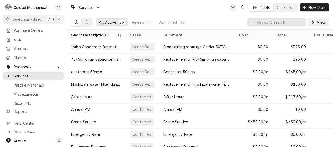
click at [321, 20] on span "View" at bounding box center [320, 22] width 11 height 5
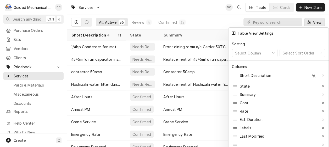
click at [321, 20] on div at bounding box center [164, 73] width 329 height 147
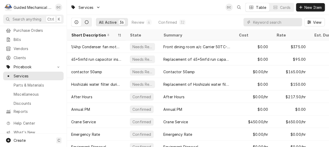
click at [88, 24] on button "Dynamic Content Wrapper" at bounding box center [87, 22] width 10 height 8
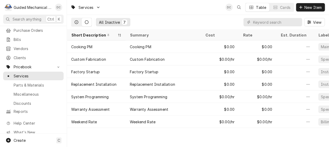
click at [73, 20] on button "Dynamic Content Wrapper" at bounding box center [76, 22] width 10 height 8
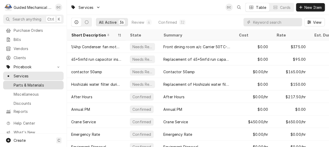
click at [45, 83] on span "Parts & Materials" at bounding box center [37, 85] width 47 height 5
